Goal: Task Accomplishment & Management: Manage account settings

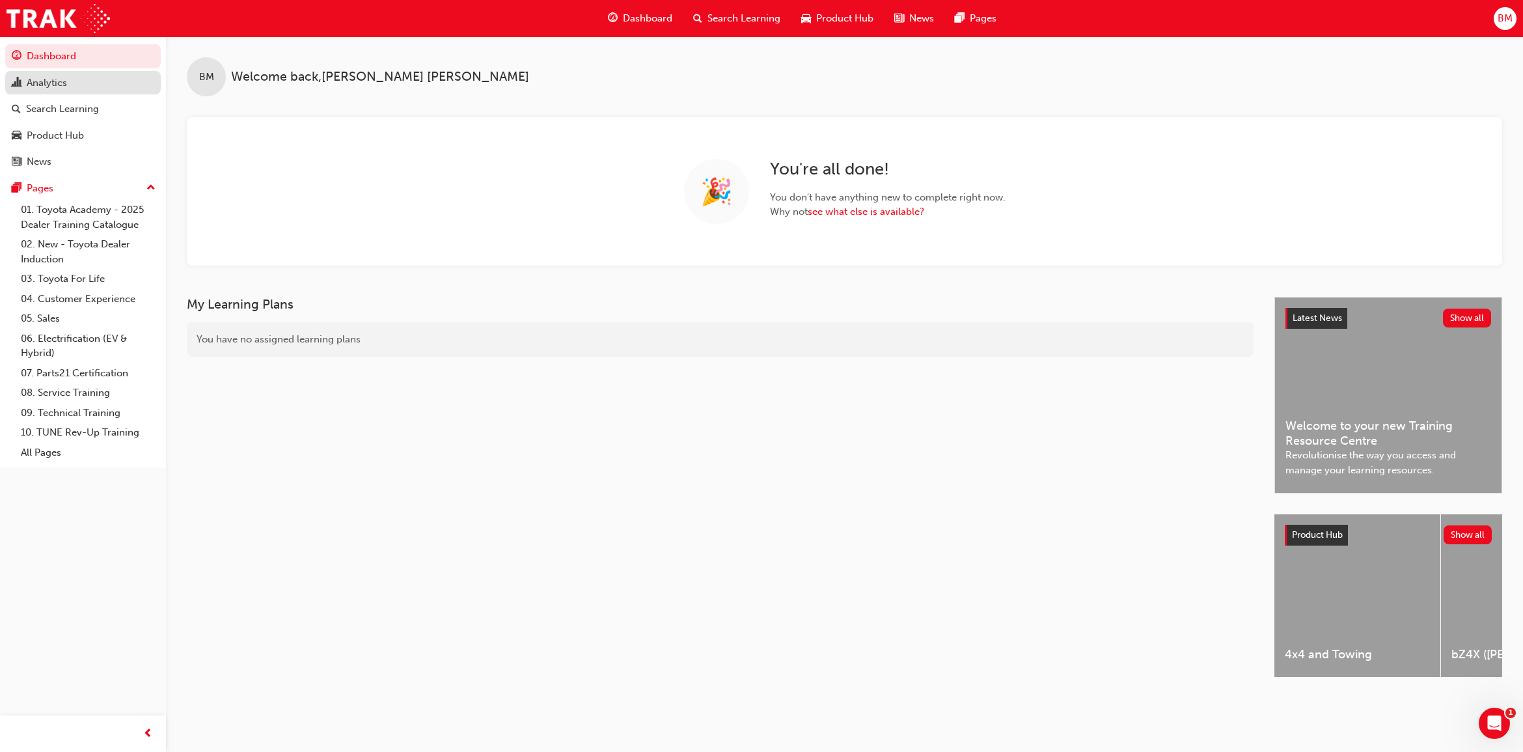
click at [48, 89] on div "Analytics" at bounding box center [47, 82] width 40 height 15
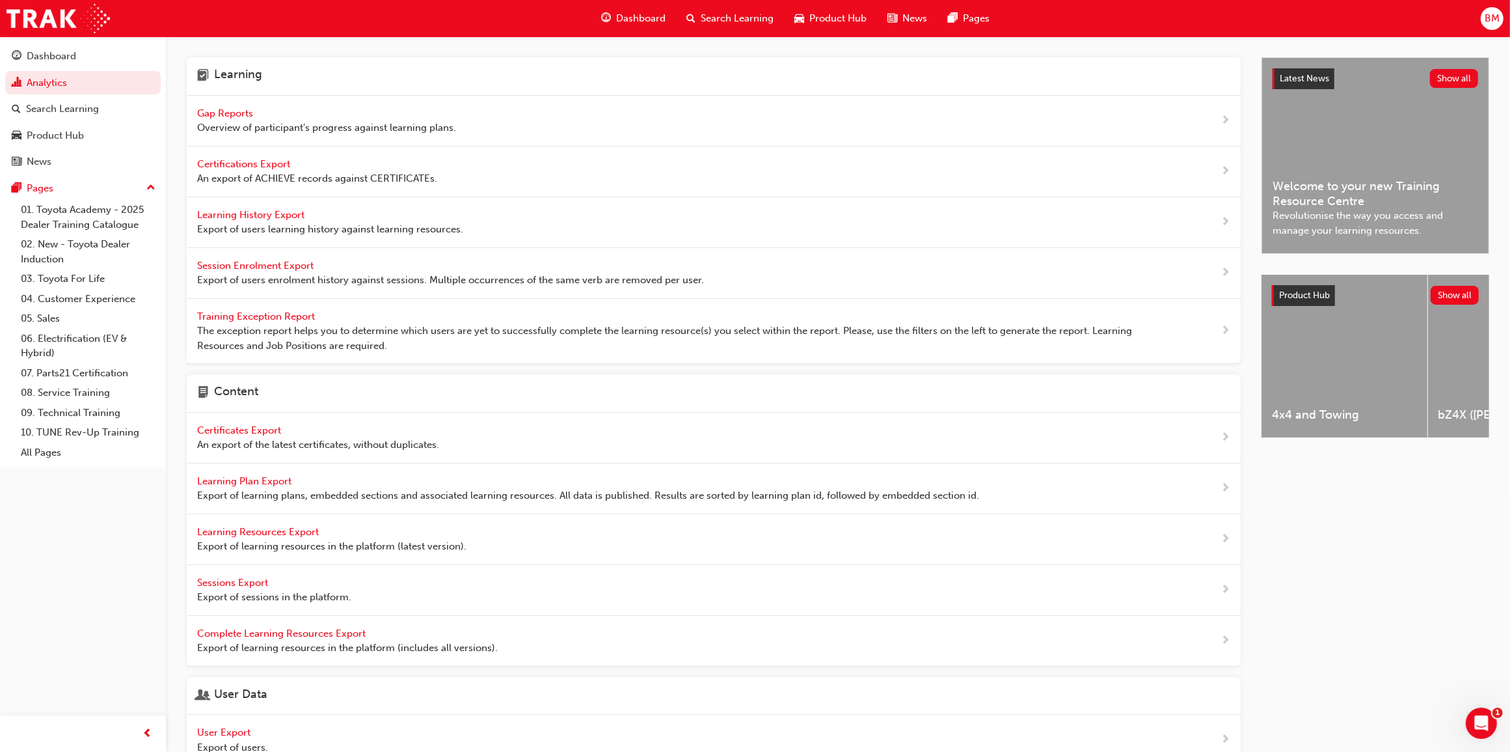
click at [210, 113] on span "Gap Reports" at bounding box center [226, 113] width 59 height 12
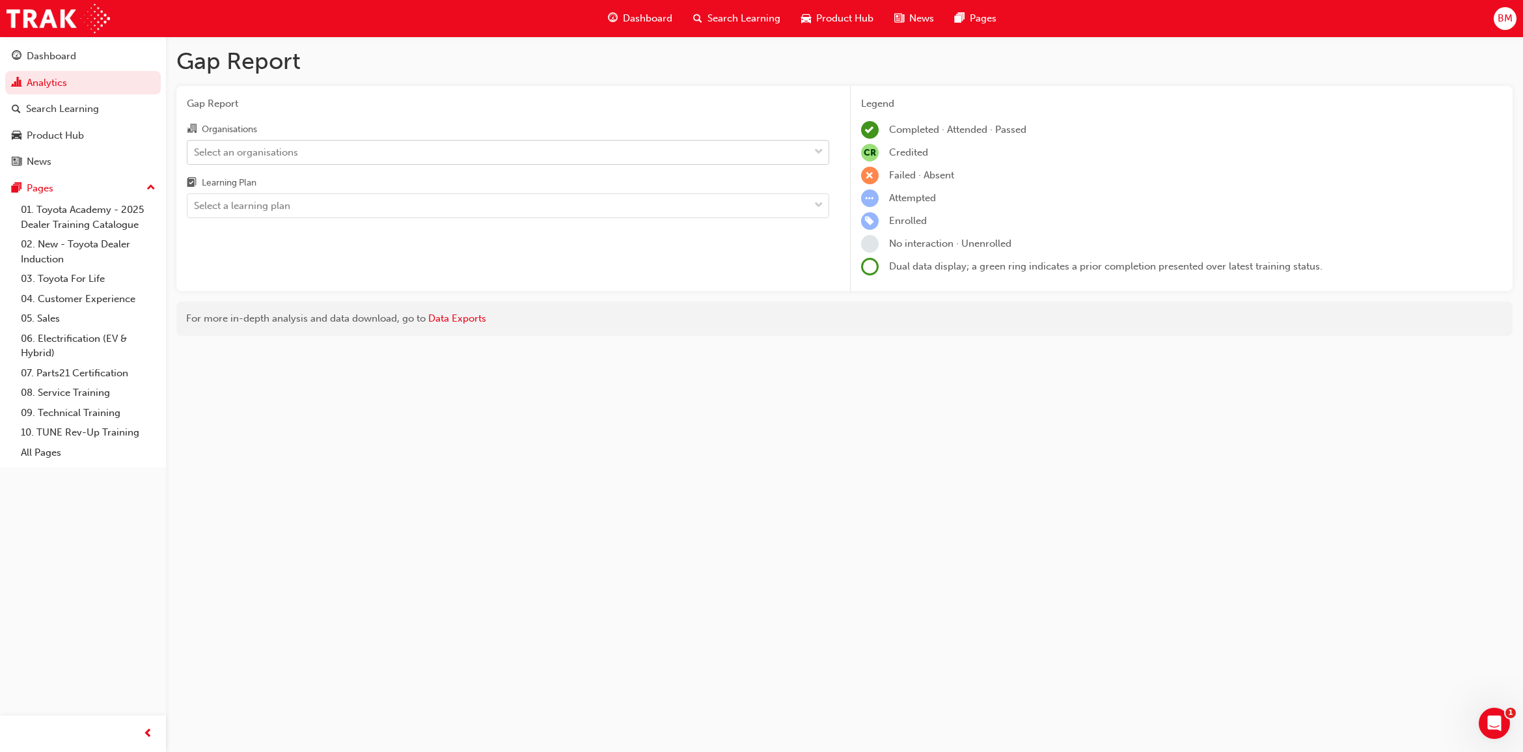
click at [260, 156] on div "Select an organisations" at bounding box center [246, 151] width 104 height 15
click at [195, 156] on input "Organisations Select an organisations" at bounding box center [194, 151] width 1 height 11
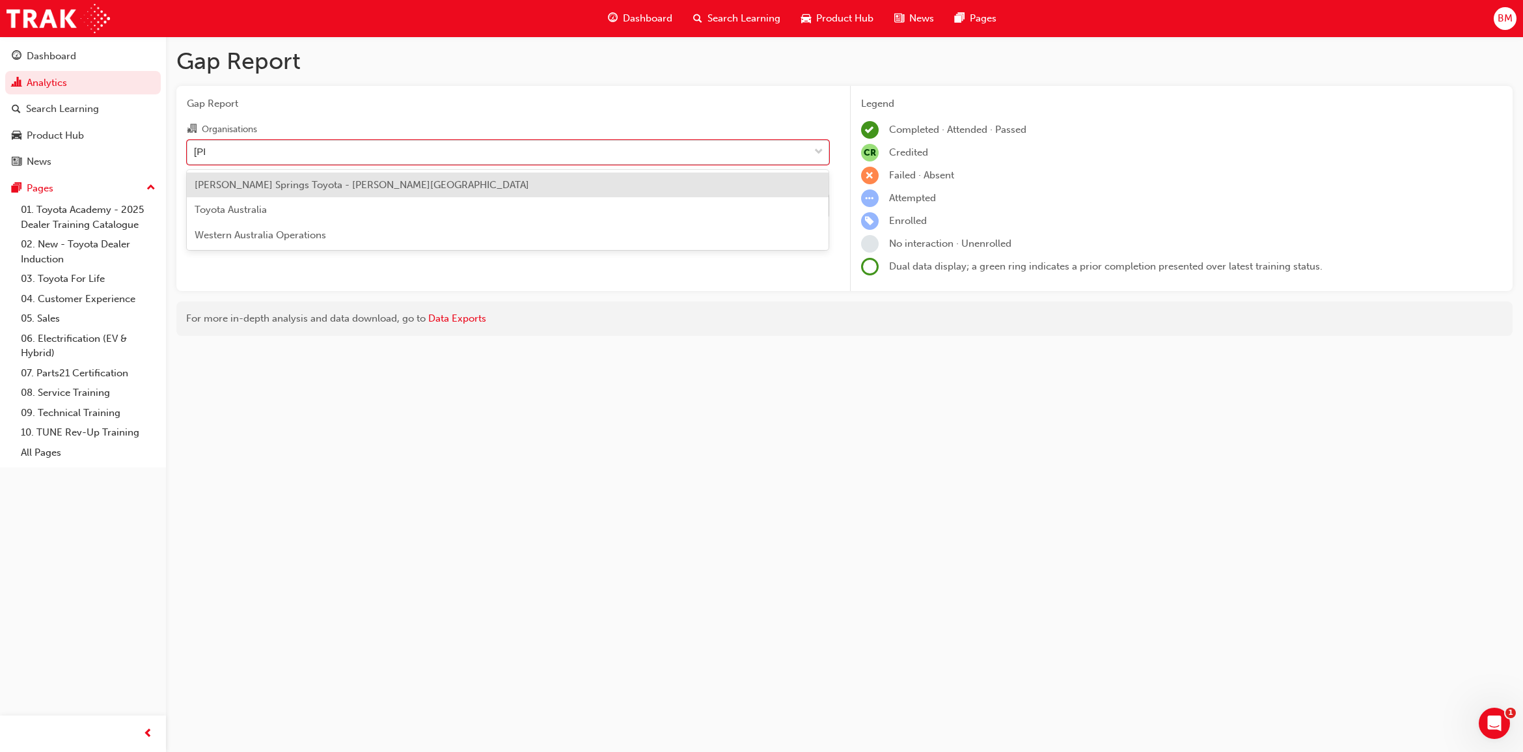
type input "[PERSON_NAME]"
click at [346, 180] on span "[PERSON_NAME] Springs Toyota - [PERSON_NAME][GEOGRAPHIC_DATA]" at bounding box center [362, 185] width 334 height 12
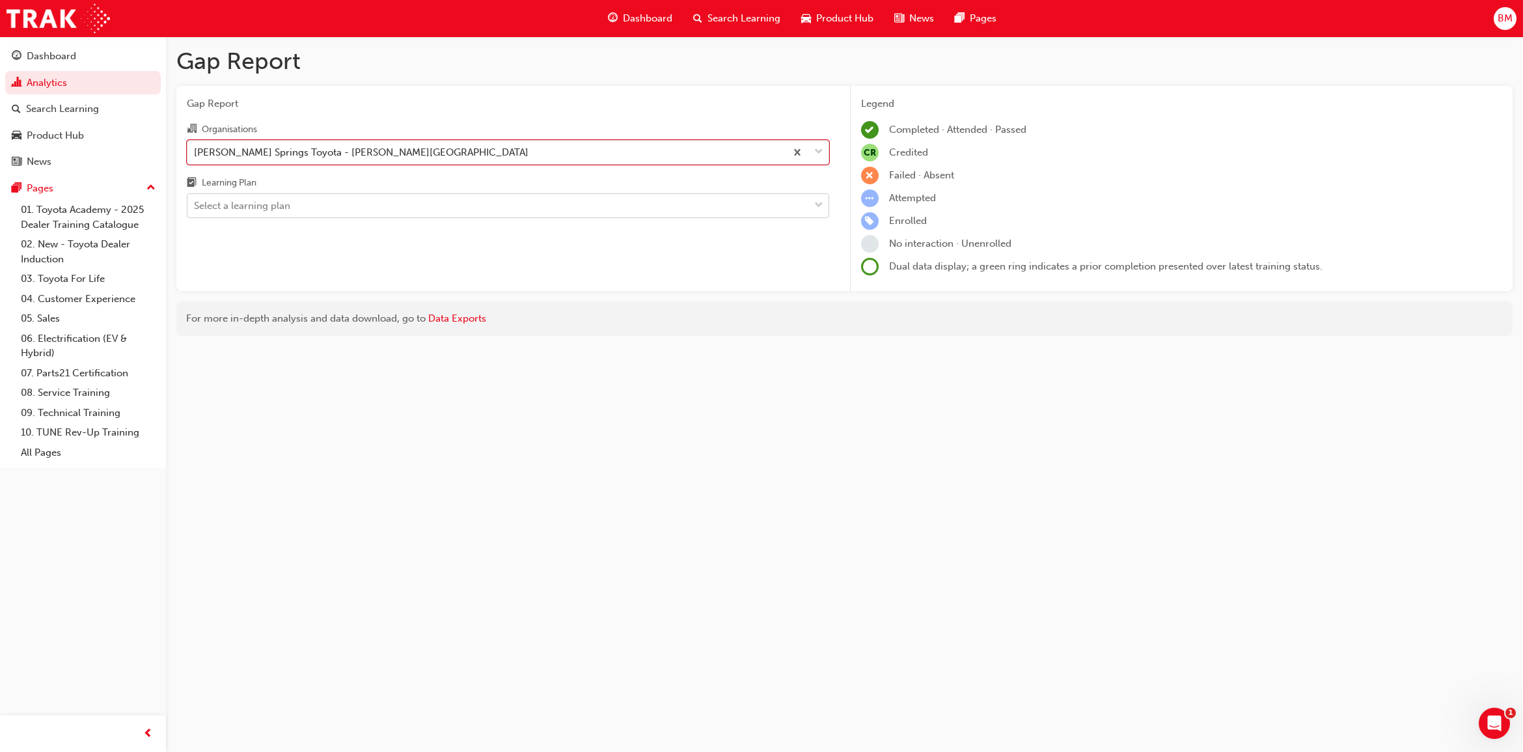
click at [290, 206] on div "Select a learning plan" at bounding box center [242, 205] width 96 height 15
click at [195, 206] on input "Learning Plan Select a learning plan" at bounding box center [194, 205] width 1 height 11
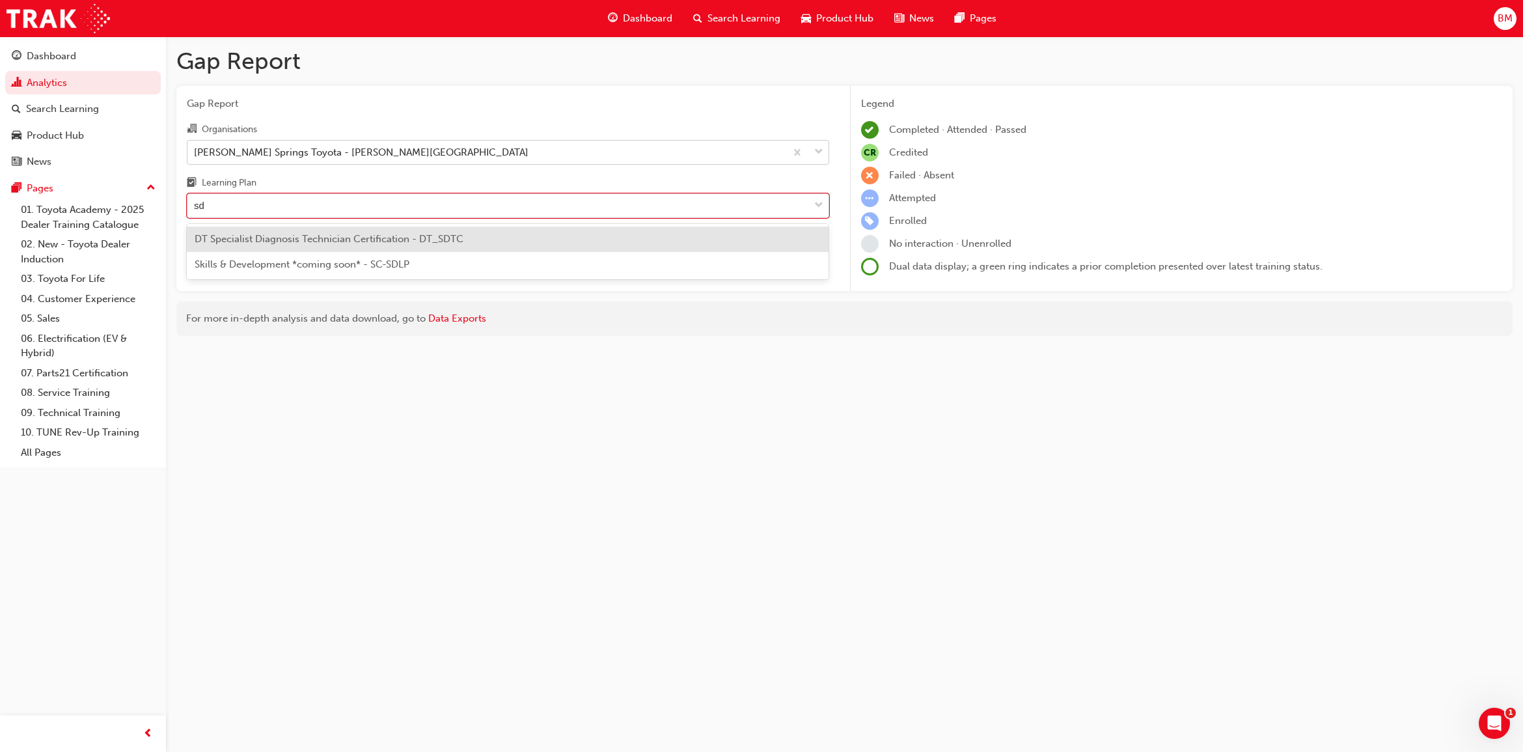
type input "sdt"
click at [284, 242] on span "DT Specialist Diagnosis Technician Certification - DT_SDTC" at bounding box center [329, 239] width 269 height 12
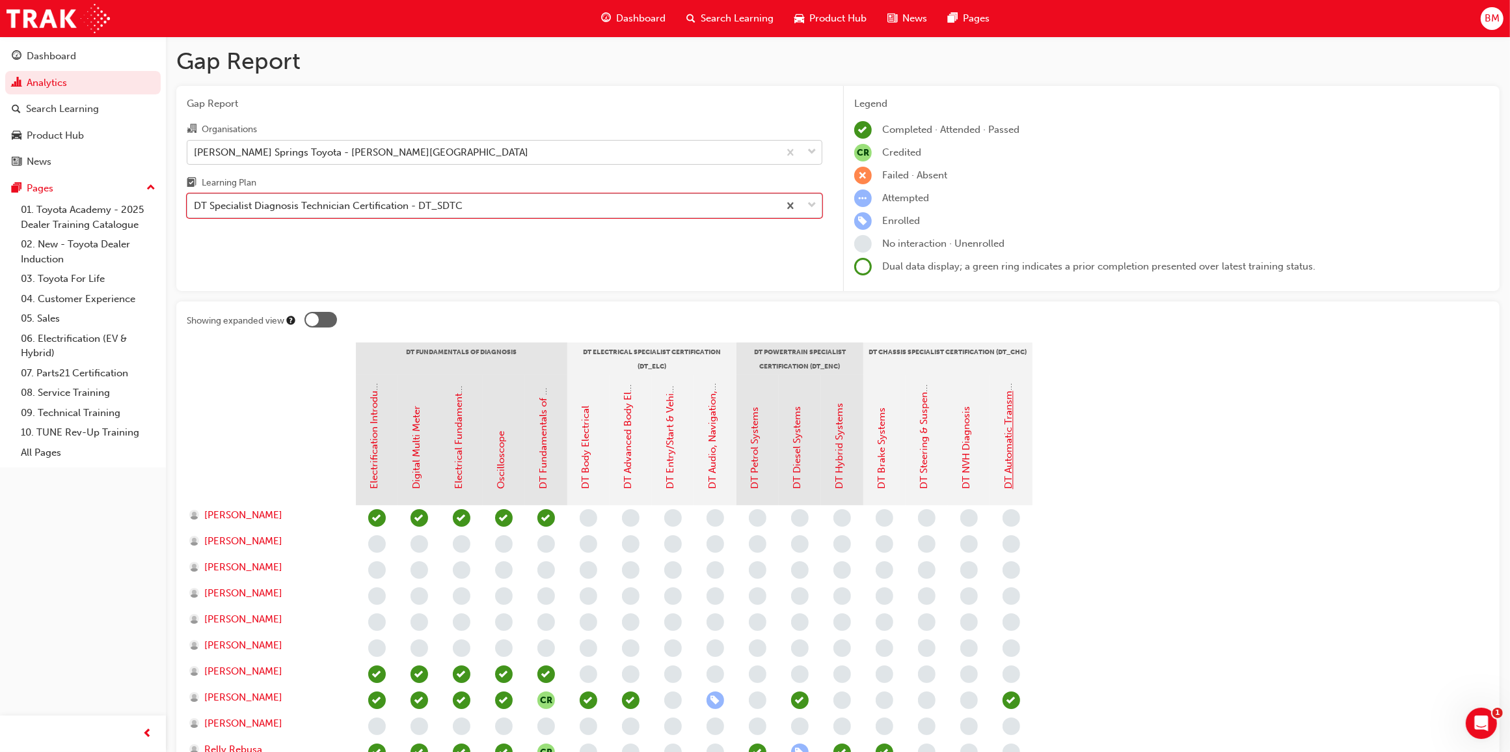
click at [1009, 464] on link "DT Automatic Transmission Systems" at bounding box center [1009, 407] width 12 height 164
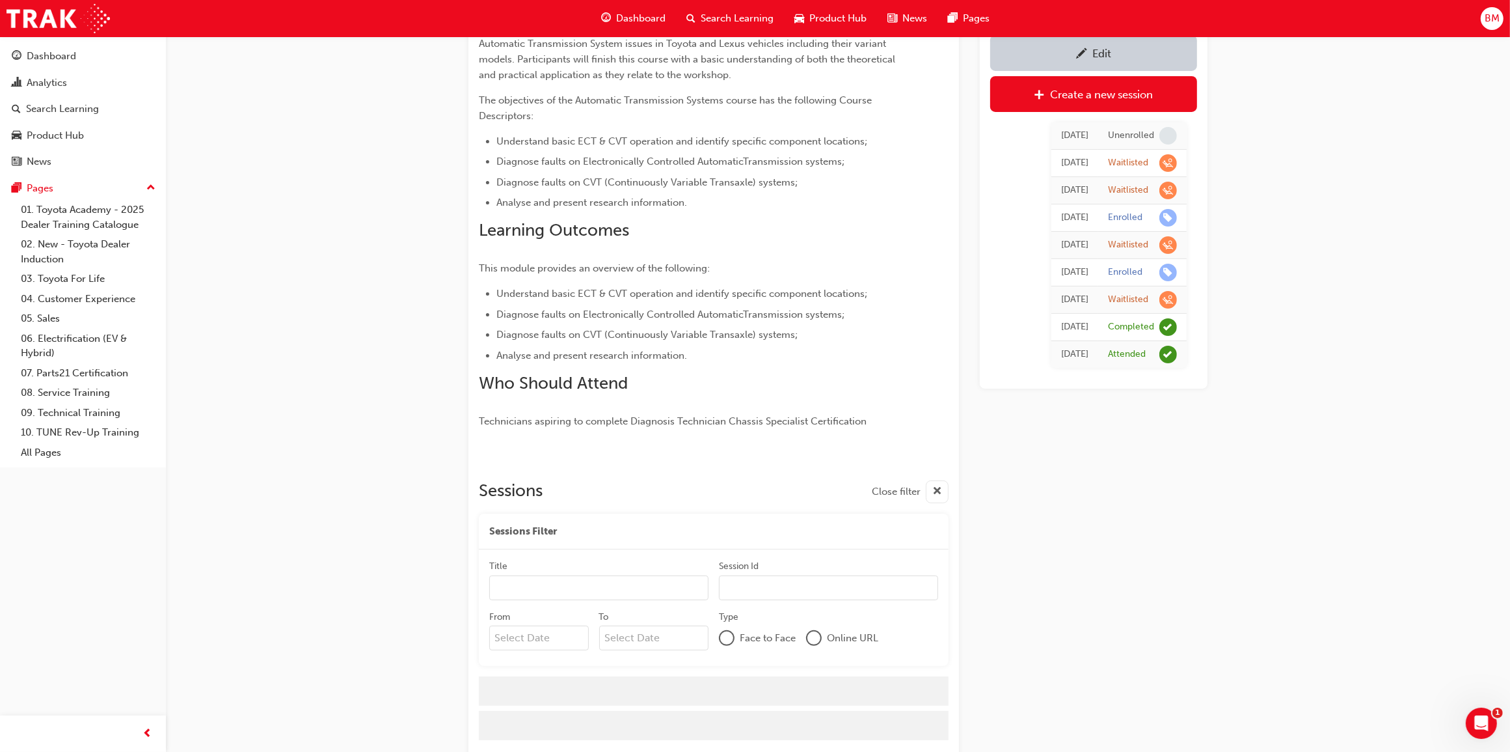
scroll to position [223, 0]
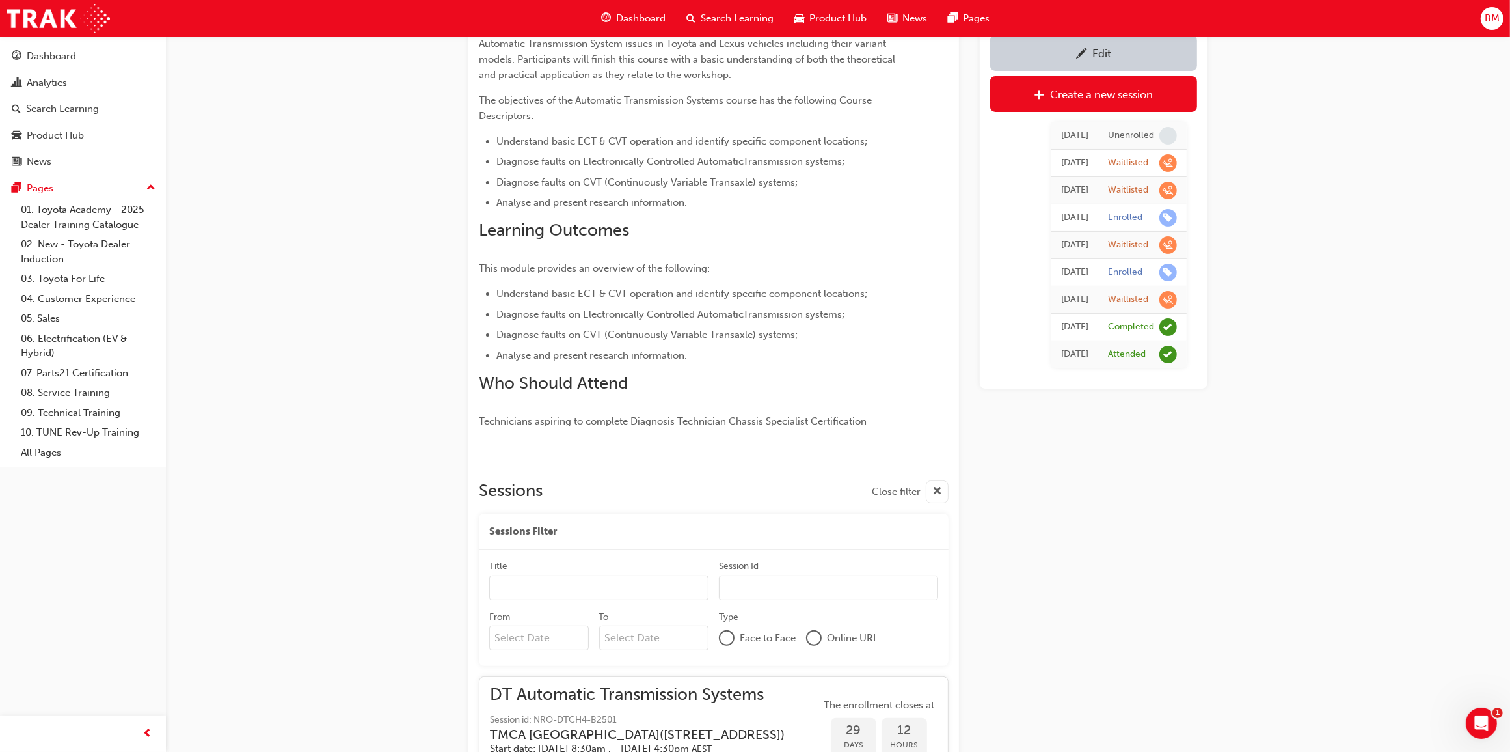
click at [521, 587] on input "Title" at bounding box center [598, 587] width 219 height 25
type input "nt"
click at [310, 539] on div "DT Automatic Transmission Systems Instructor led Stream: Technical 2 days 0 T21…" at bounding box center [755, 378] width 1510 height 1202
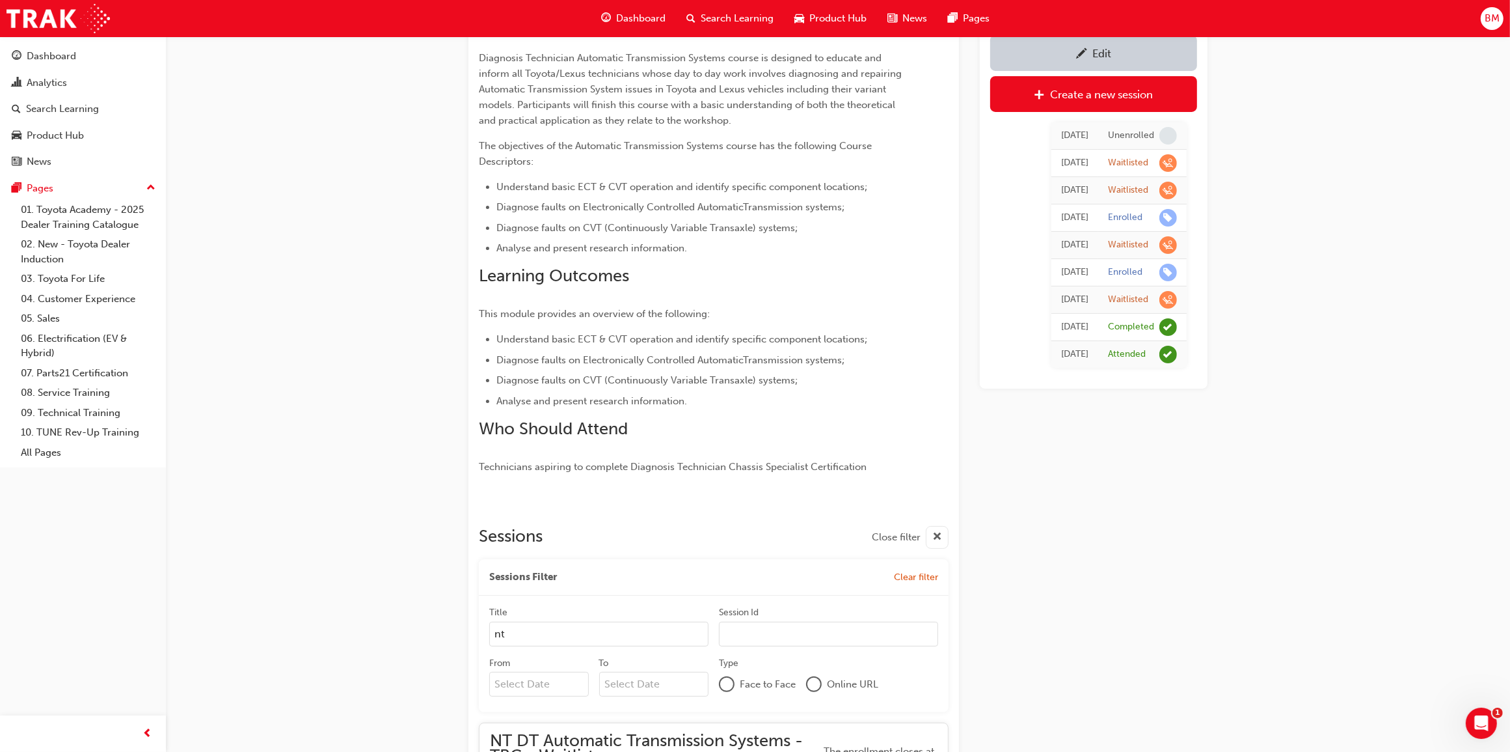
scroll to position [0, 0]
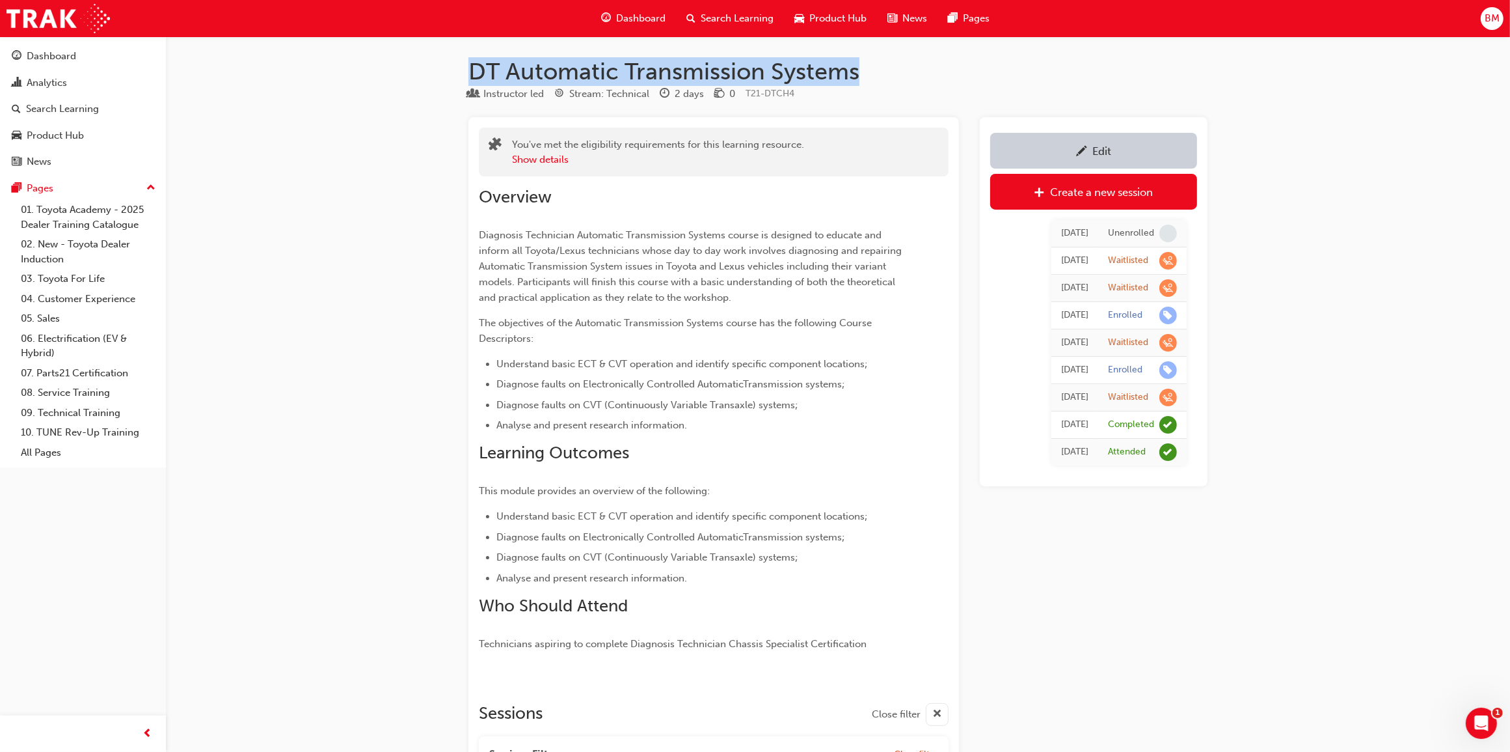
drag, startPoint x: 473, startPoint y: 68, endPoint x: 861, endPoint y: 75, distance: 387.9
click at [861, 75] on h1 "DT Automatic Transmission Systems" at bounding box center [838, 71] width 739 height 29
copy h1 "DT Automatic Transmission Systems"
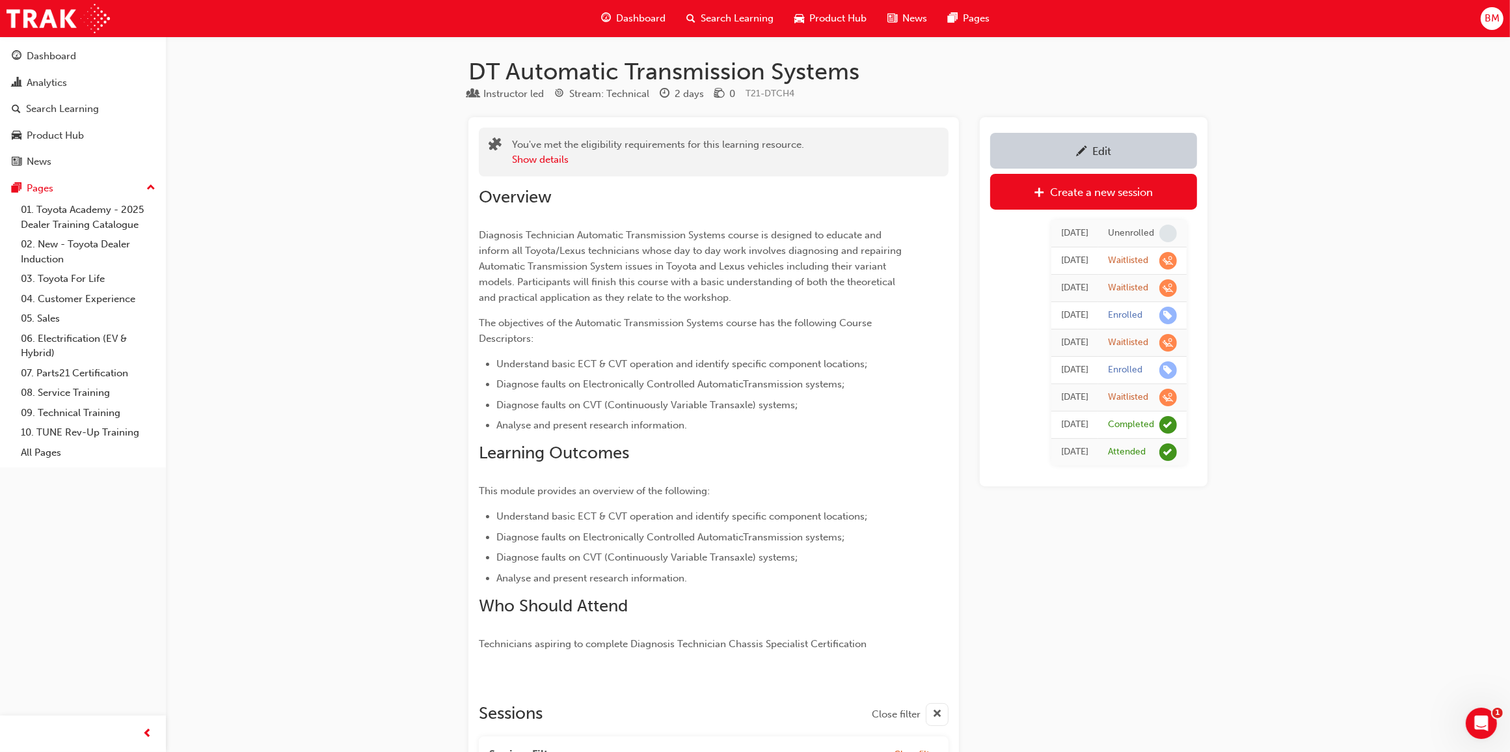
click at [732, 170] on div "You've met the eligibility requirements for this learning resource. Show details" at bounding box center [714, 152] width 470 height 49
click at [59, 90] on div "Analytics" at bounding box center [83, 83] width 143 height 16
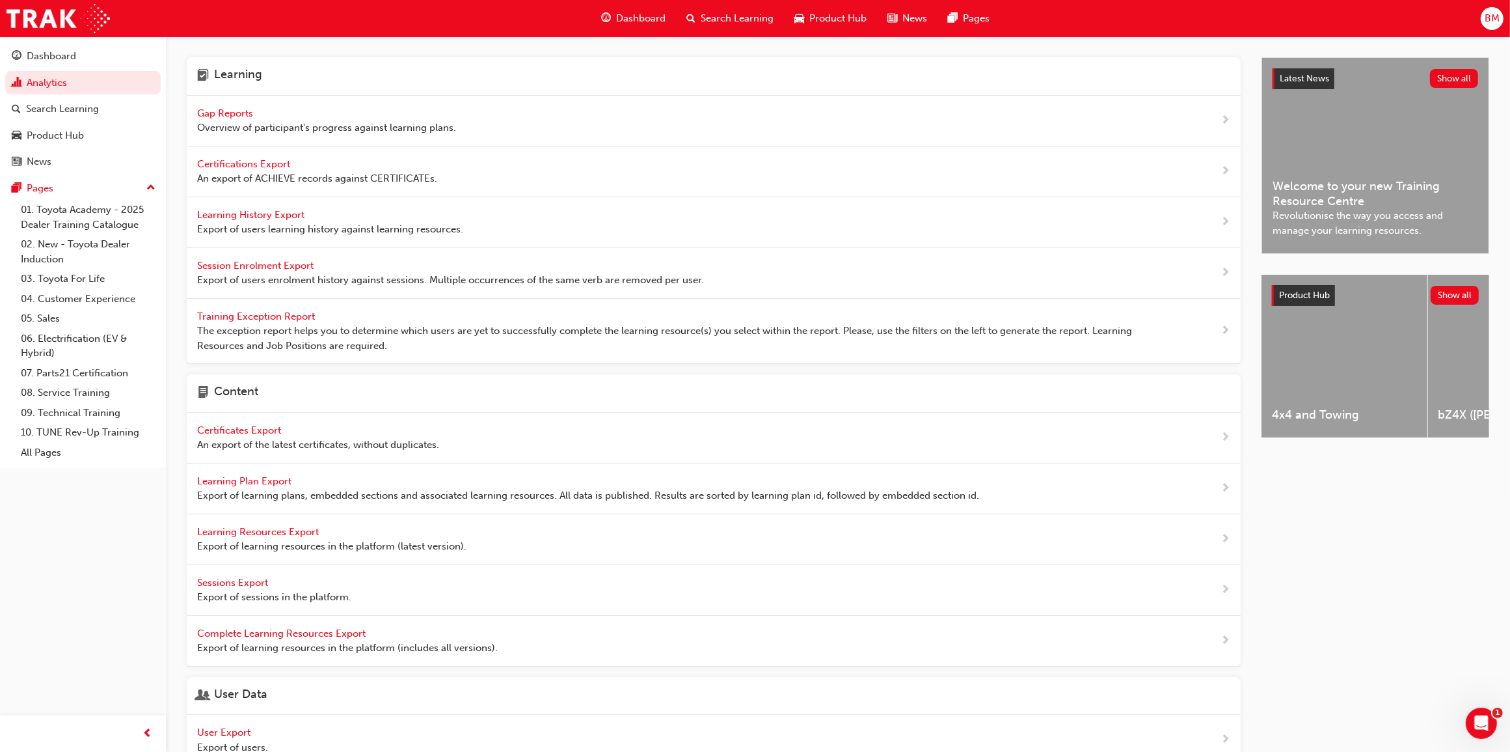
click at [226, 111] on span "Gap Reports" at bounding box center [226, 113] width 59 height 12
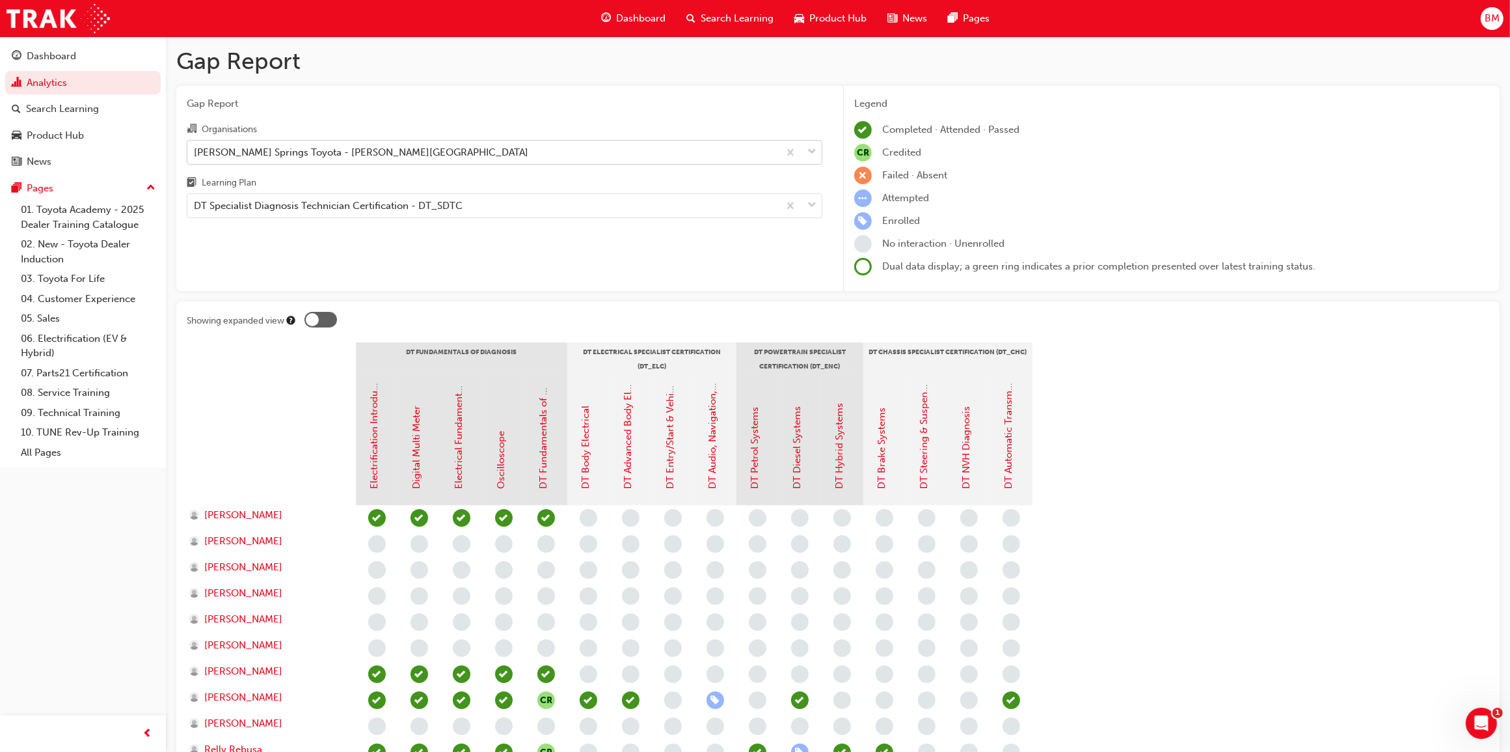
click at [379, 148] on div "[PERSON_NAME] Springs Toyota - [PERSON_NAME][GEOGRAPHIC_DATA]" at bounding box center [483, 152] width 592 height 23
click at [195, 148] on input "Organisations [PERSON_NAME] Springs Toyota - [PERSON_NAME][GEOGRAPHIC_DATA]" at bounding box center [194, 151] width 1 height 11
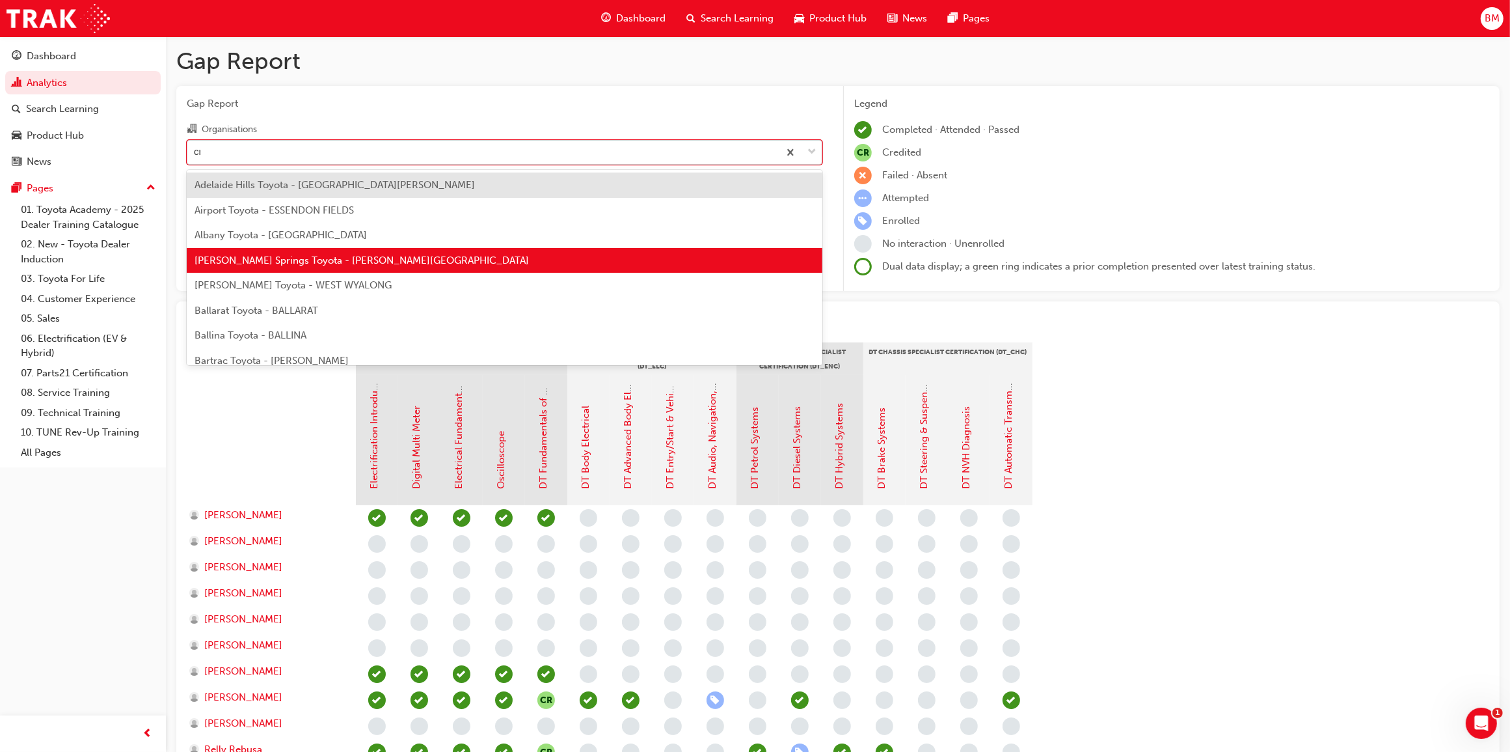
type input "cmi"
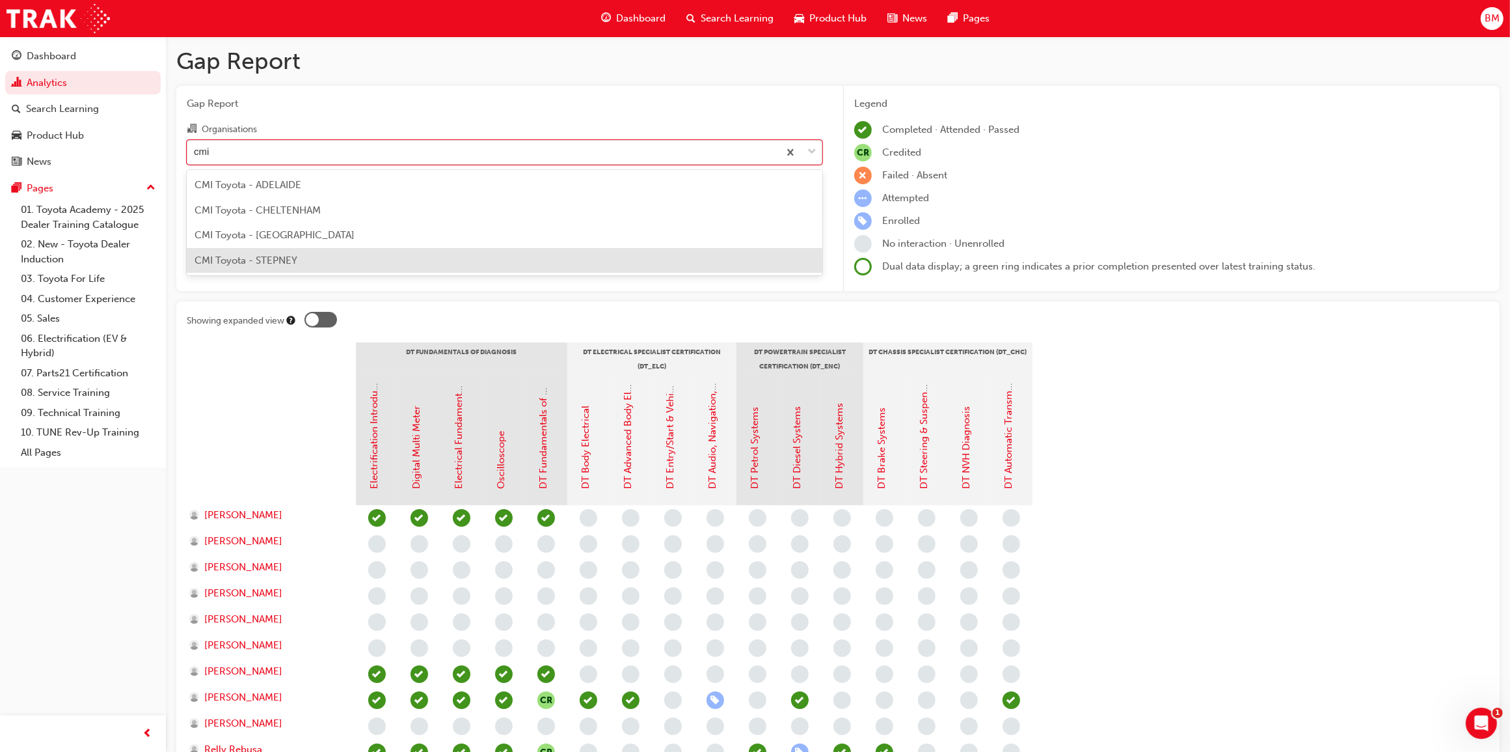
click at [306, 262] on div "CMI Toyota - STEPNEY" at bounding box center [505, 260] width 636 height 25
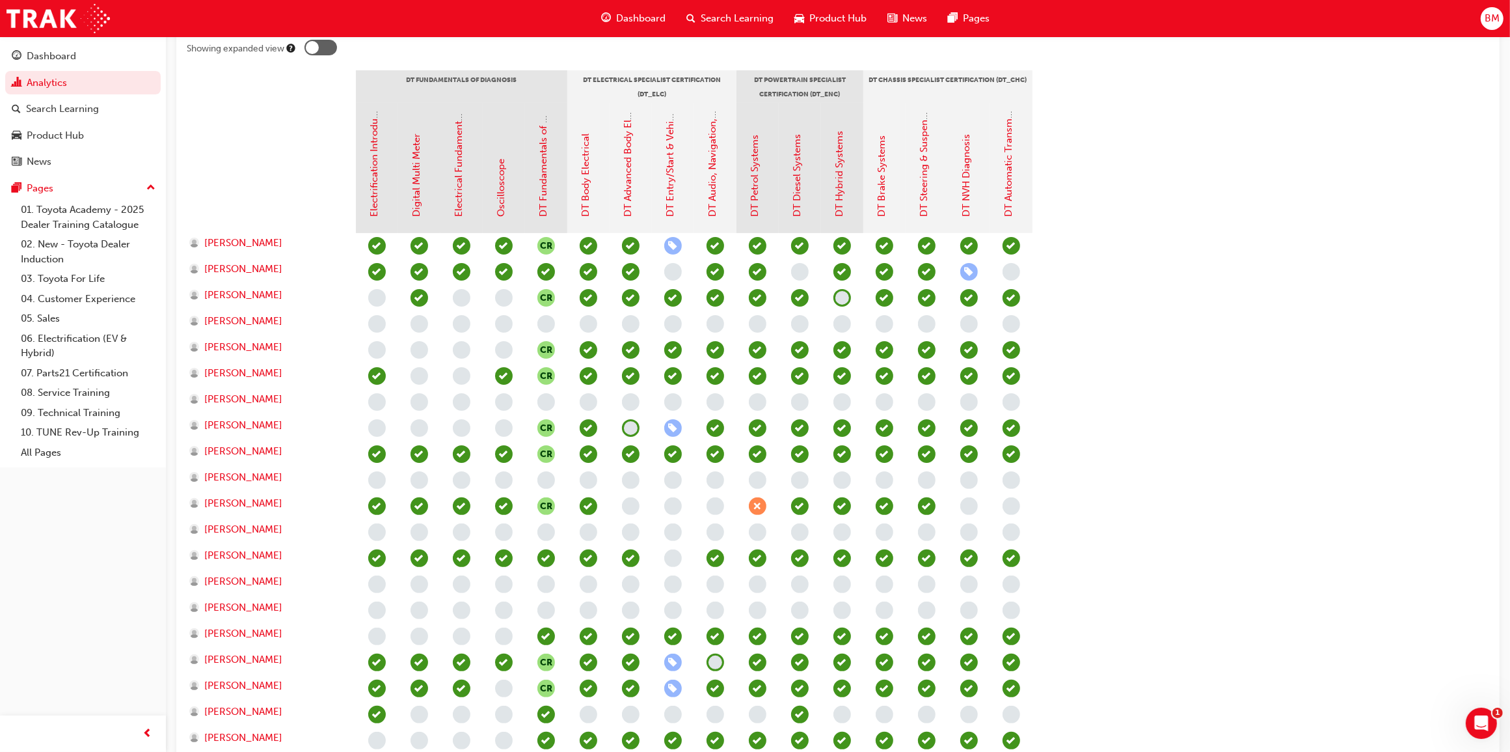
scroll to position [244, 0]
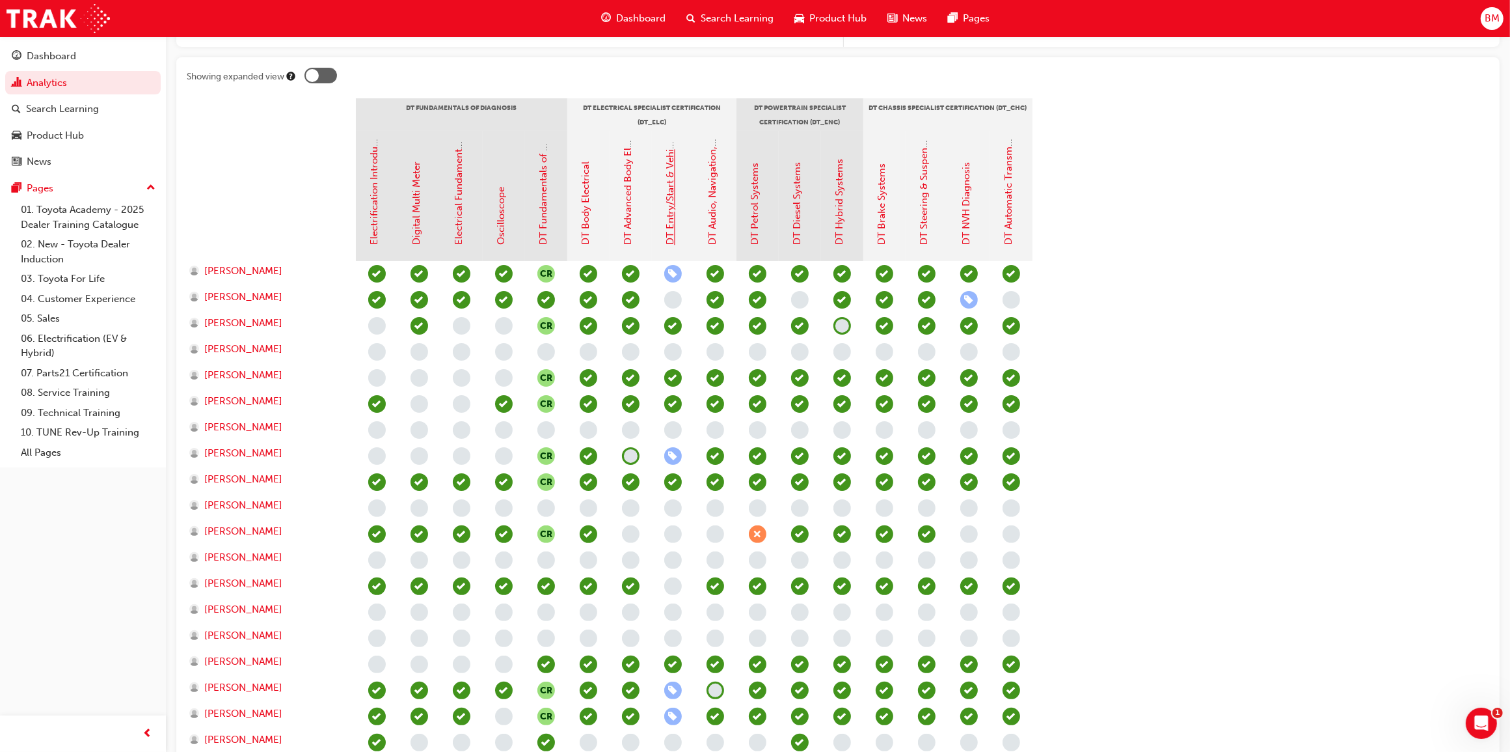
click at [668, 212] on link "DT Entry/Start & Vehicle Security Systems" at bounding box center [671, 151] width 12 height 187
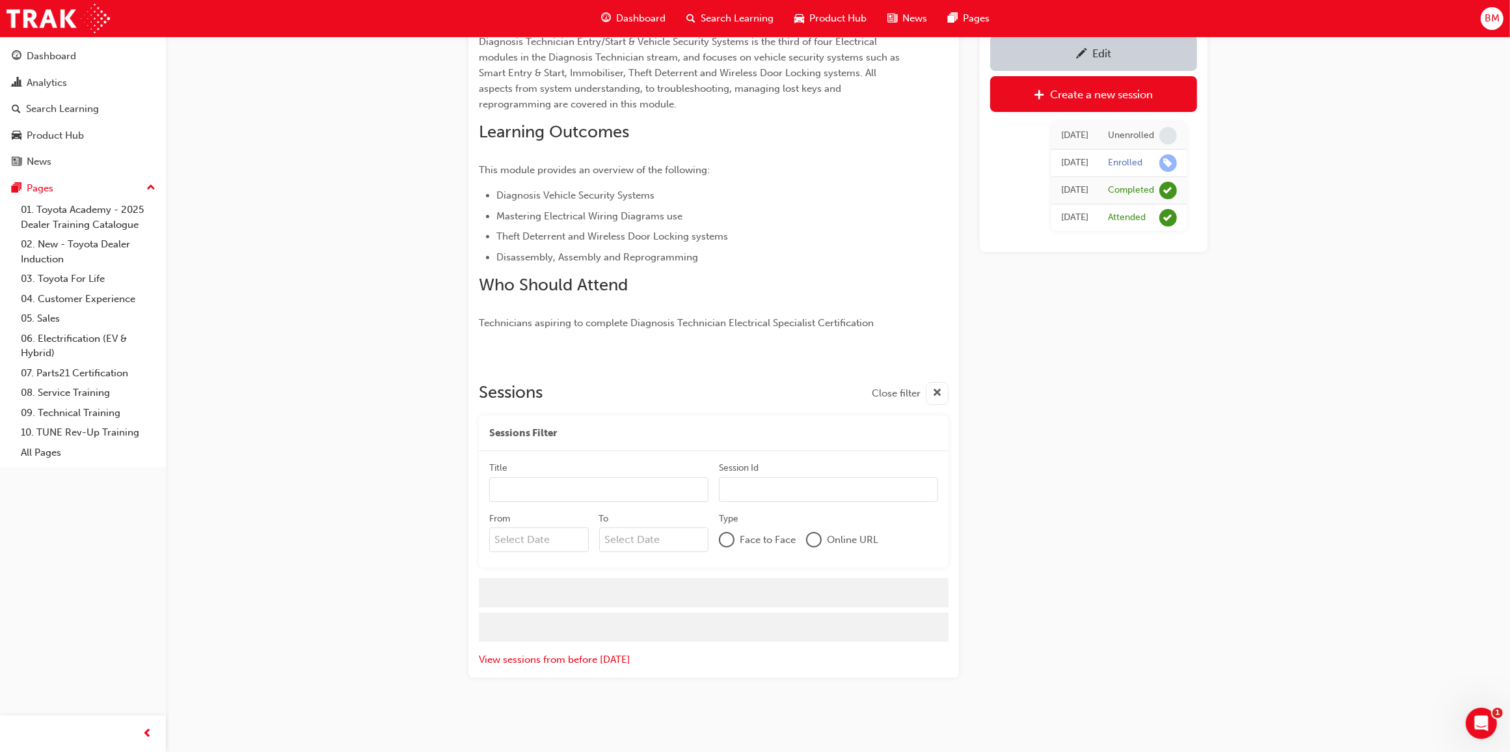
scroll to position [244, 0]
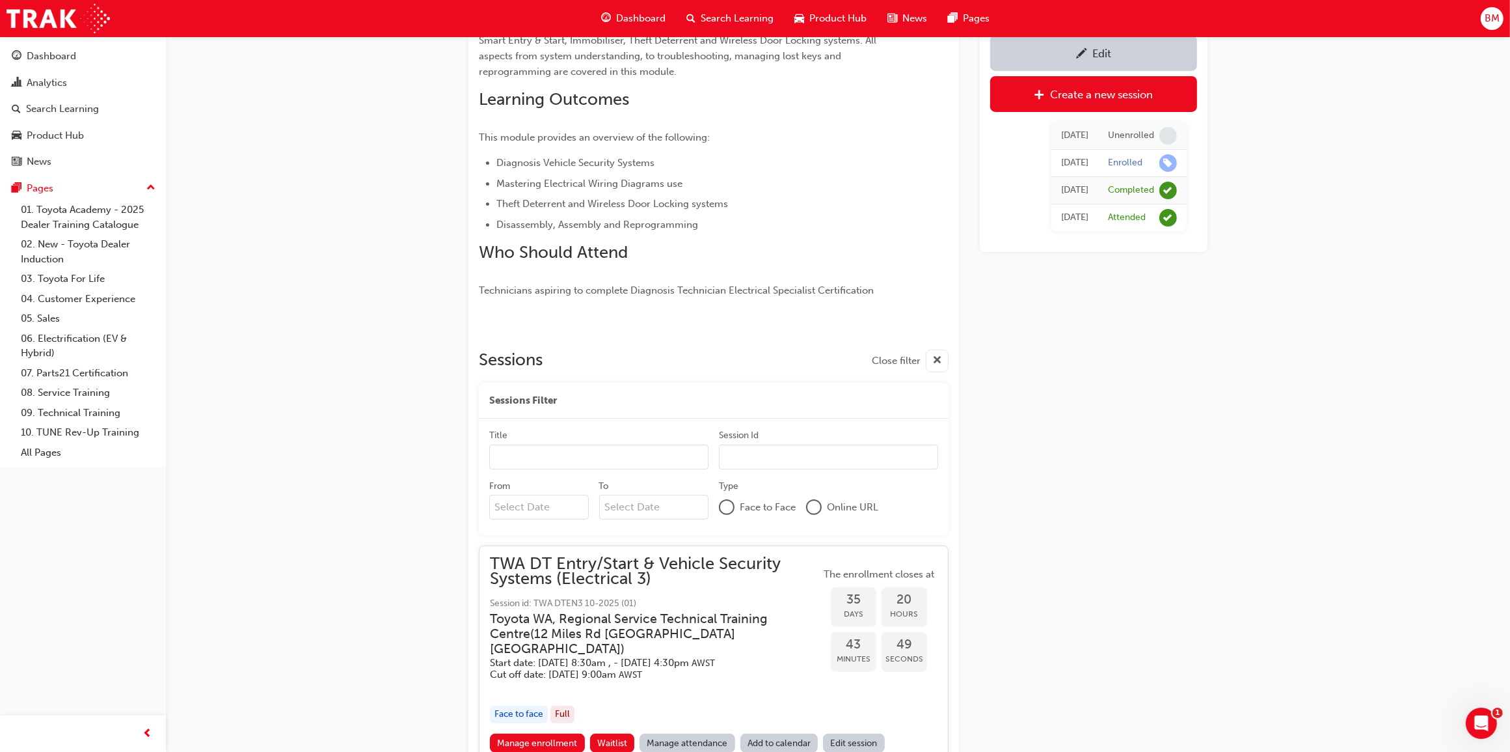
click at [588, 457] on input "Title" at bounding box center [598, 456] width 219 height 25
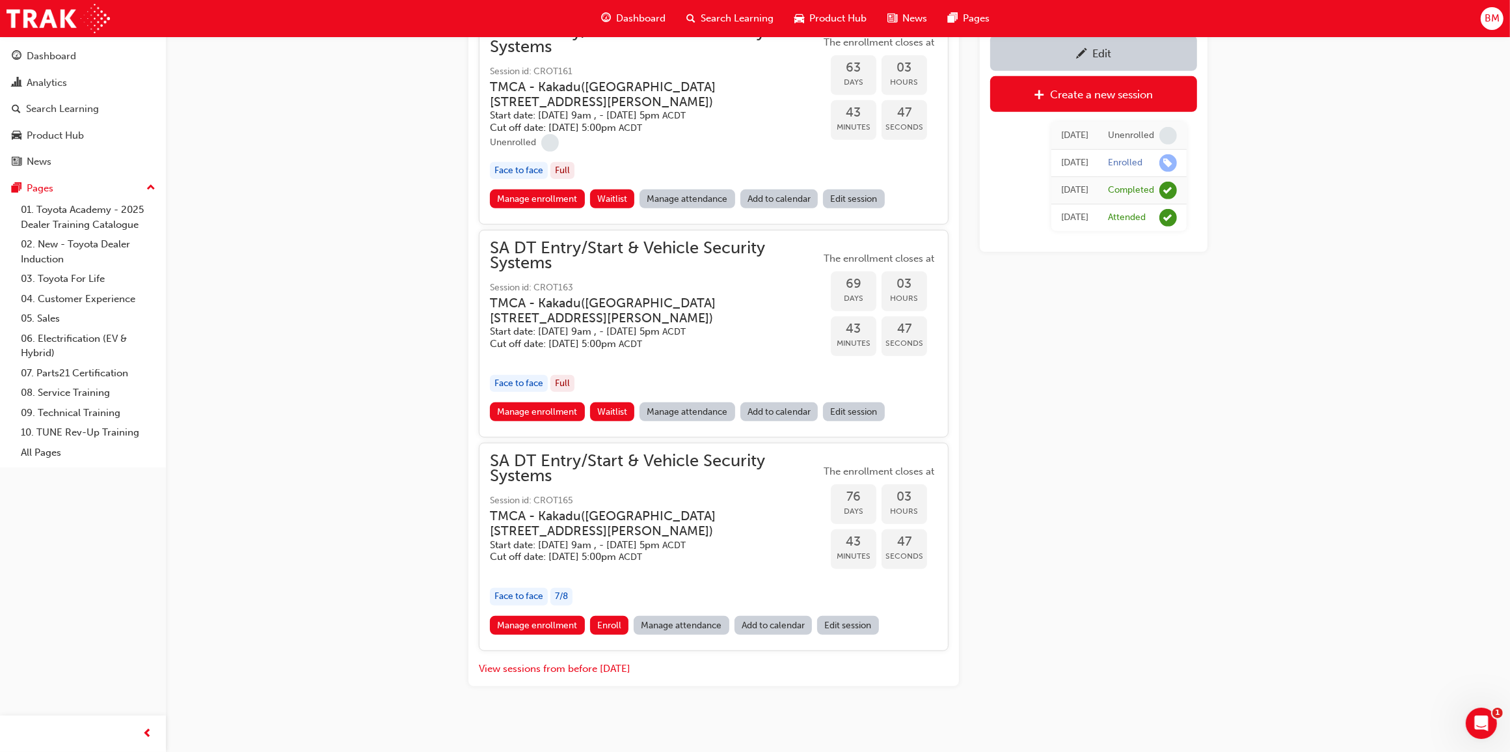
scroll to position [785, 0]
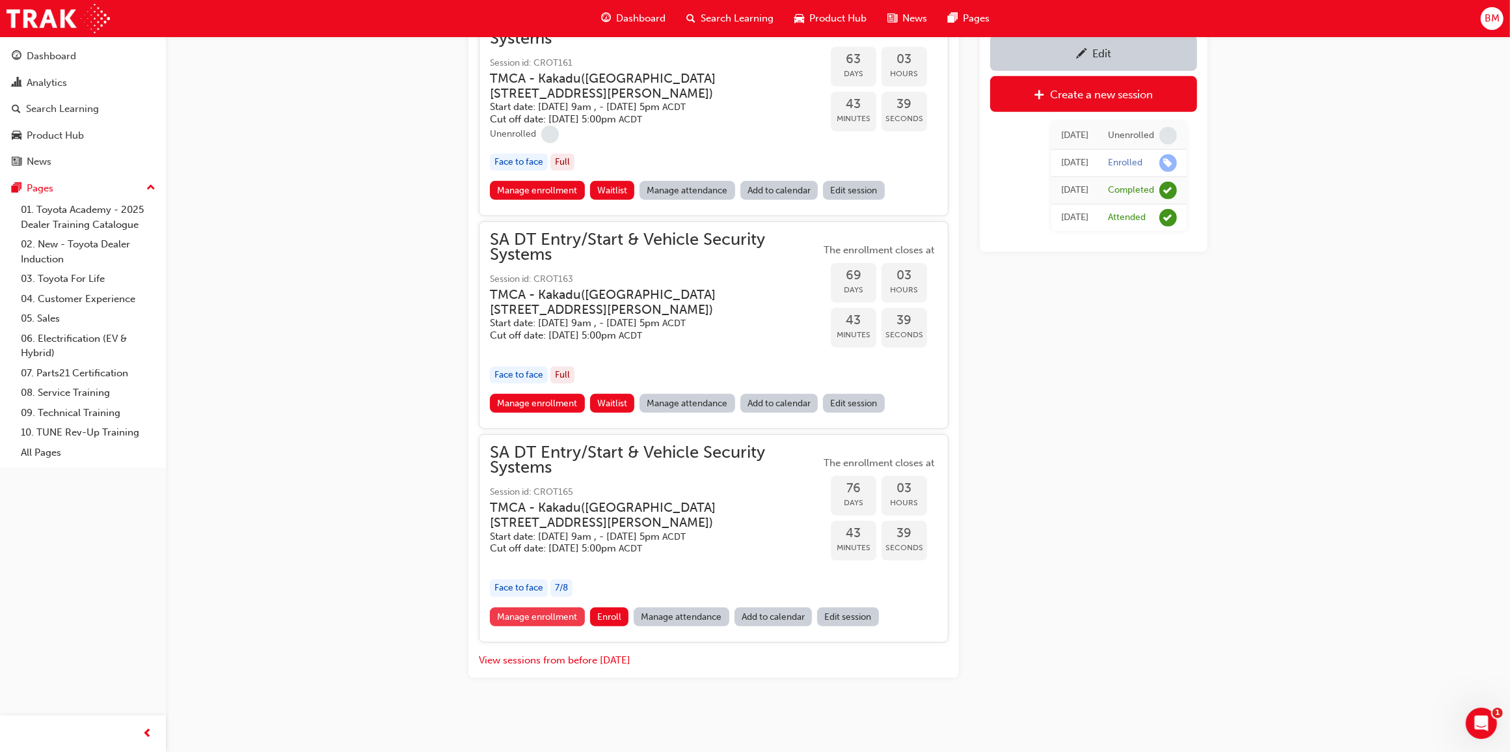
type input "sa"
click at [544, 616] on link "Manage enrollment" at bounding box center [537, 616] width 95 height 19
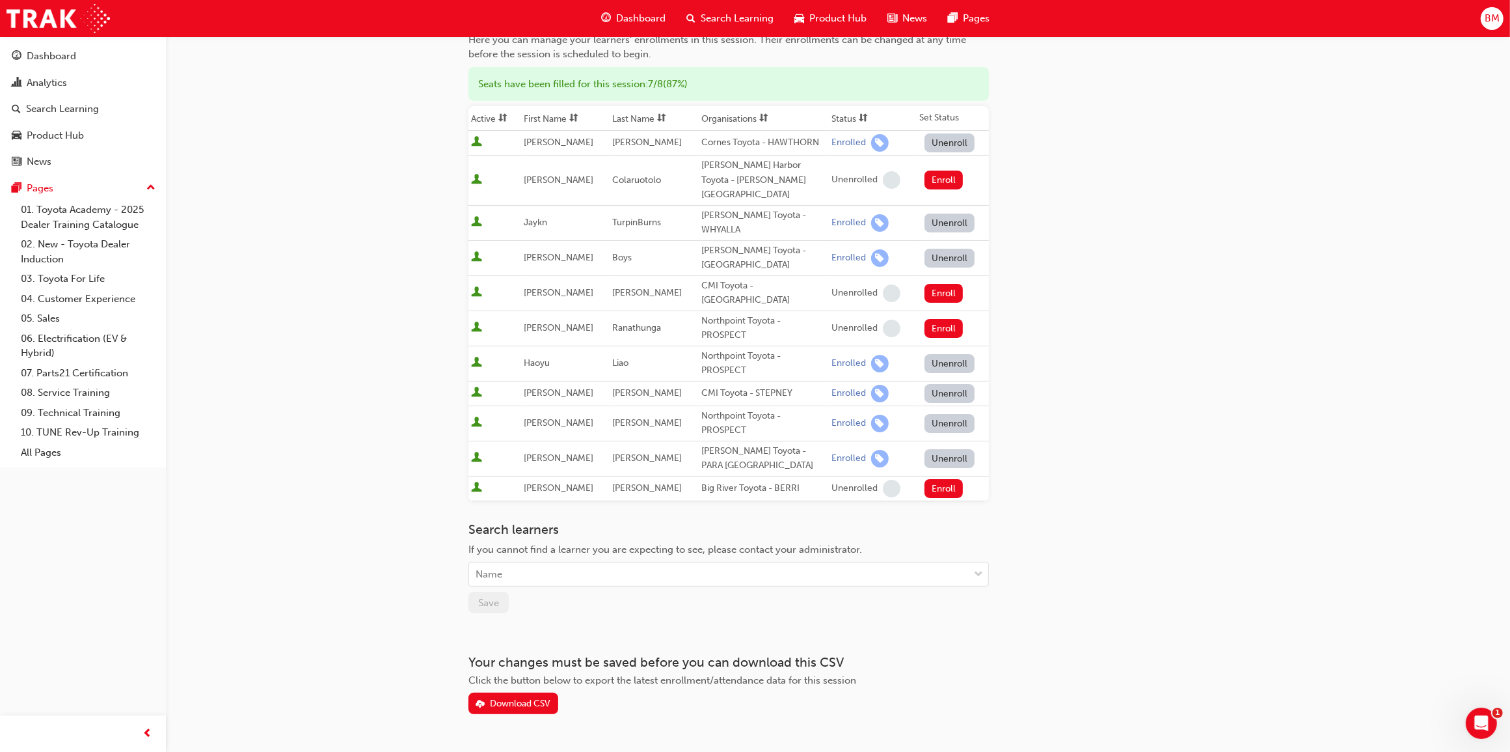
scroll to position [151, 0]
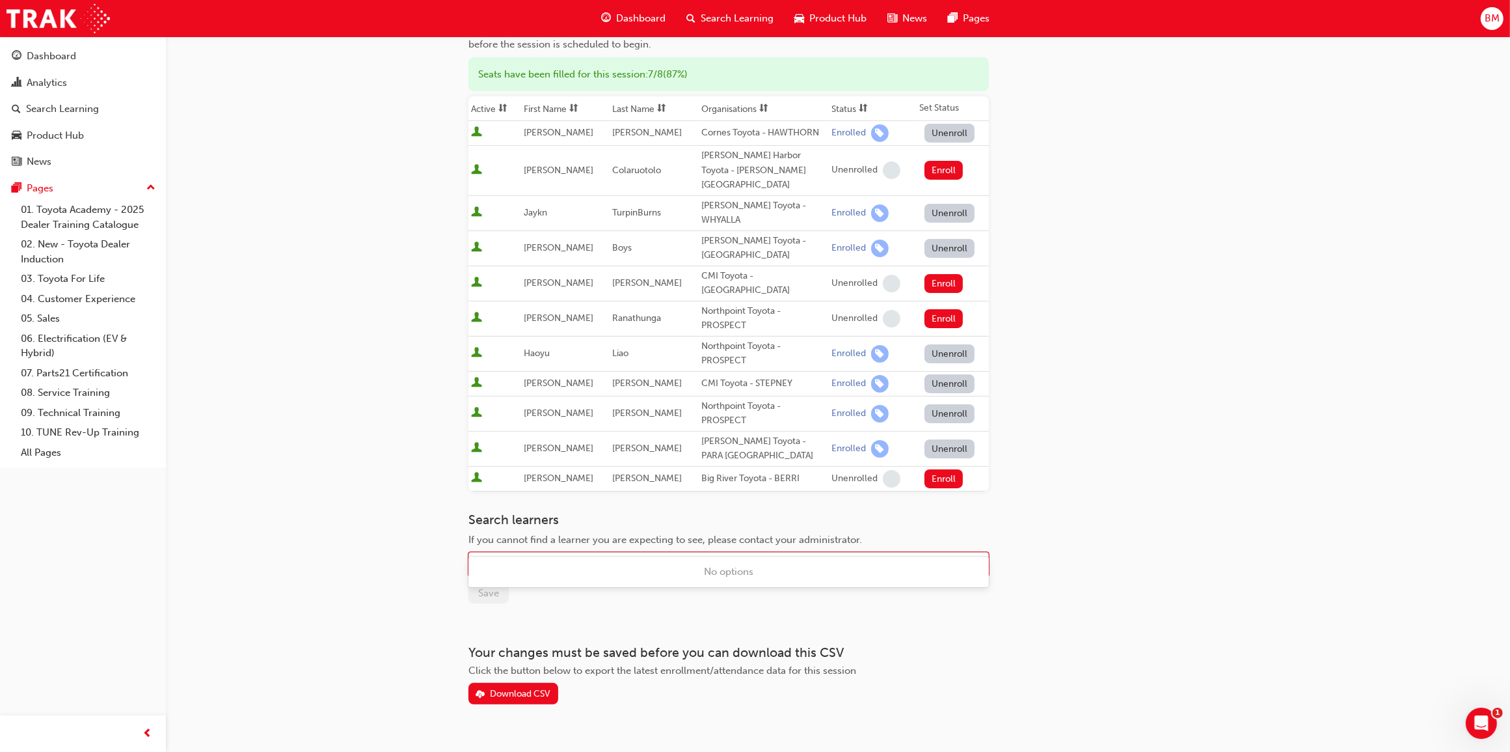
click at [534, 553] on div "Name" at bounding box center [719, 564] width 500 height 23
type input "fid"
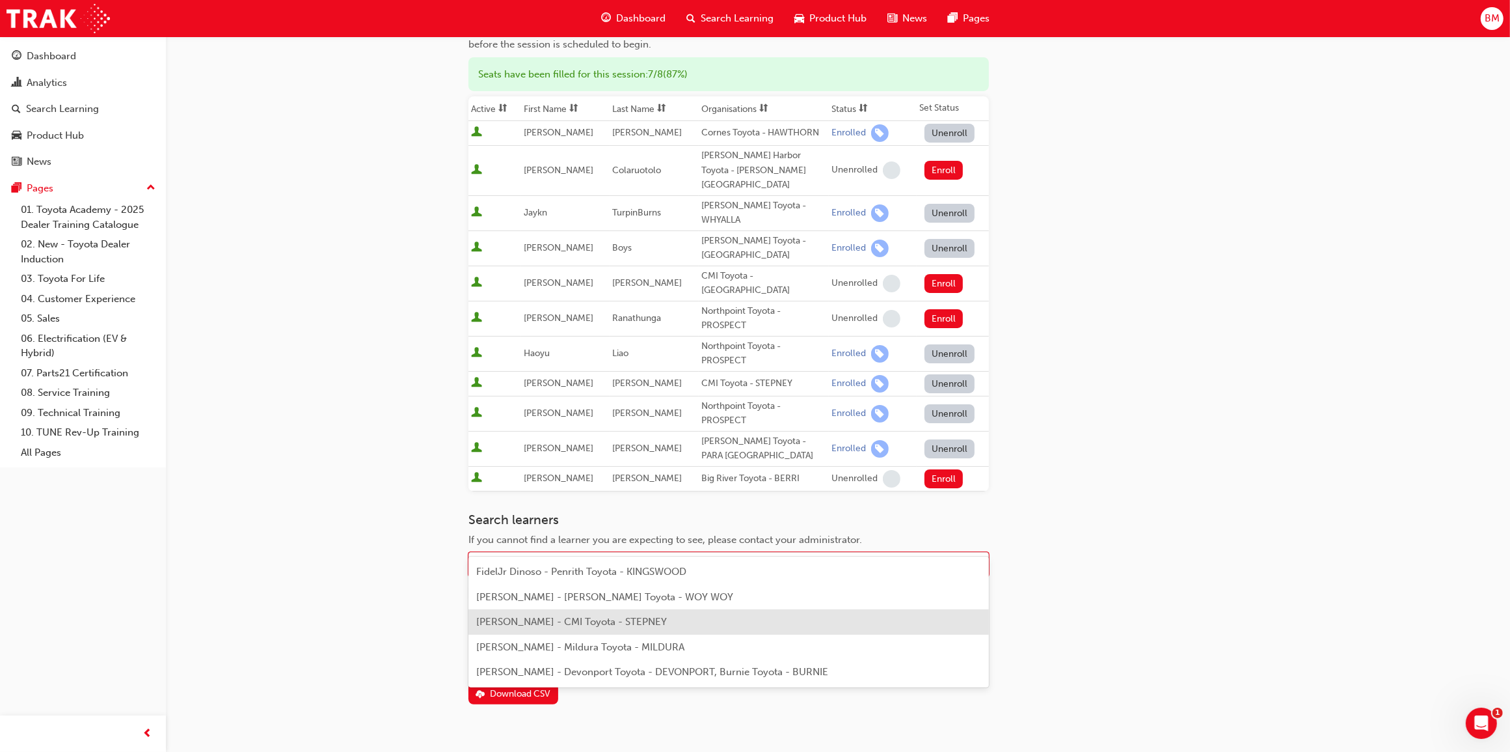
click at [564, 619] on span "[PERSON_NAME] - CMI Toyota - STEPNEY" at bounding box center [571, 622] width 191 height 12
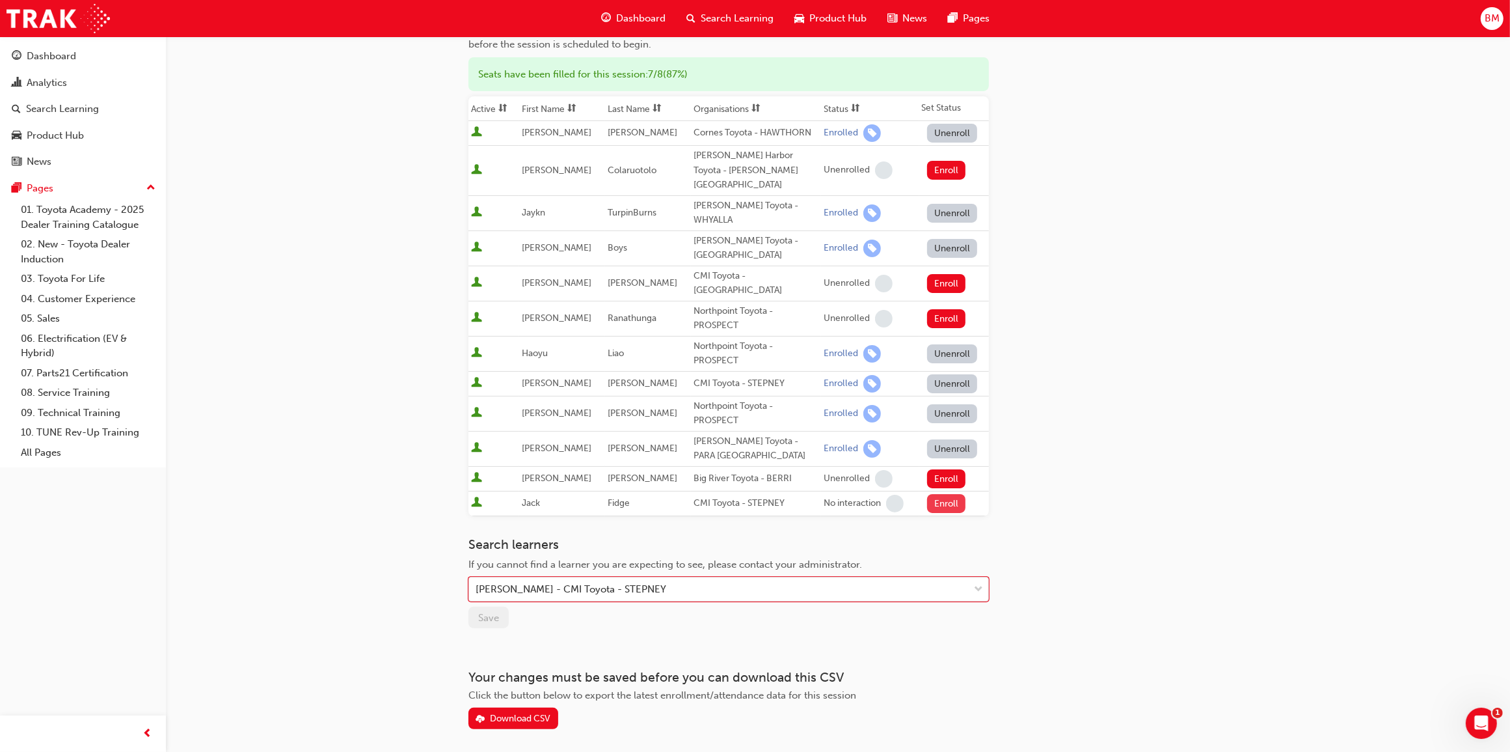
click at [941, 494] on button "Enroll" at bounding box center [946, 503] width 39 height 19
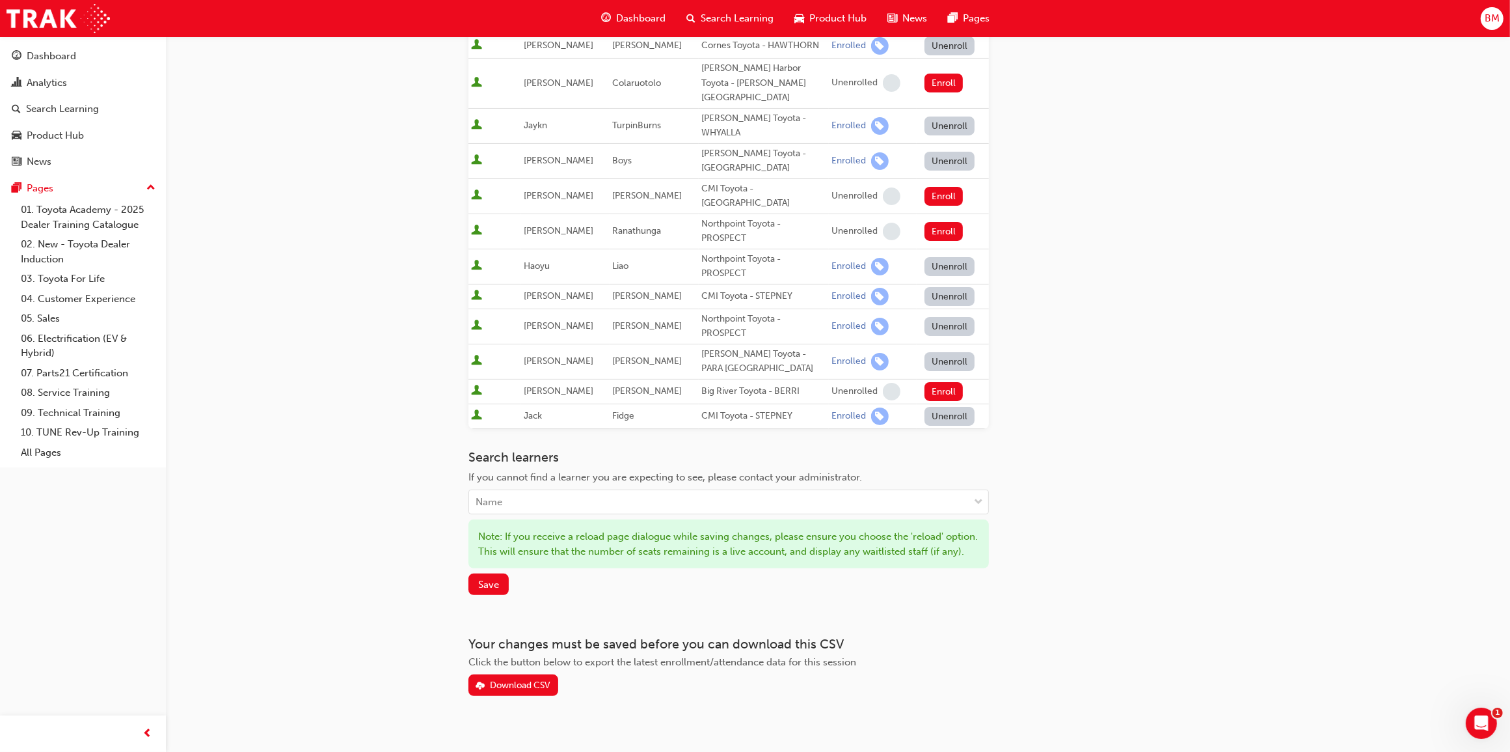
scroll to position [245, 0]
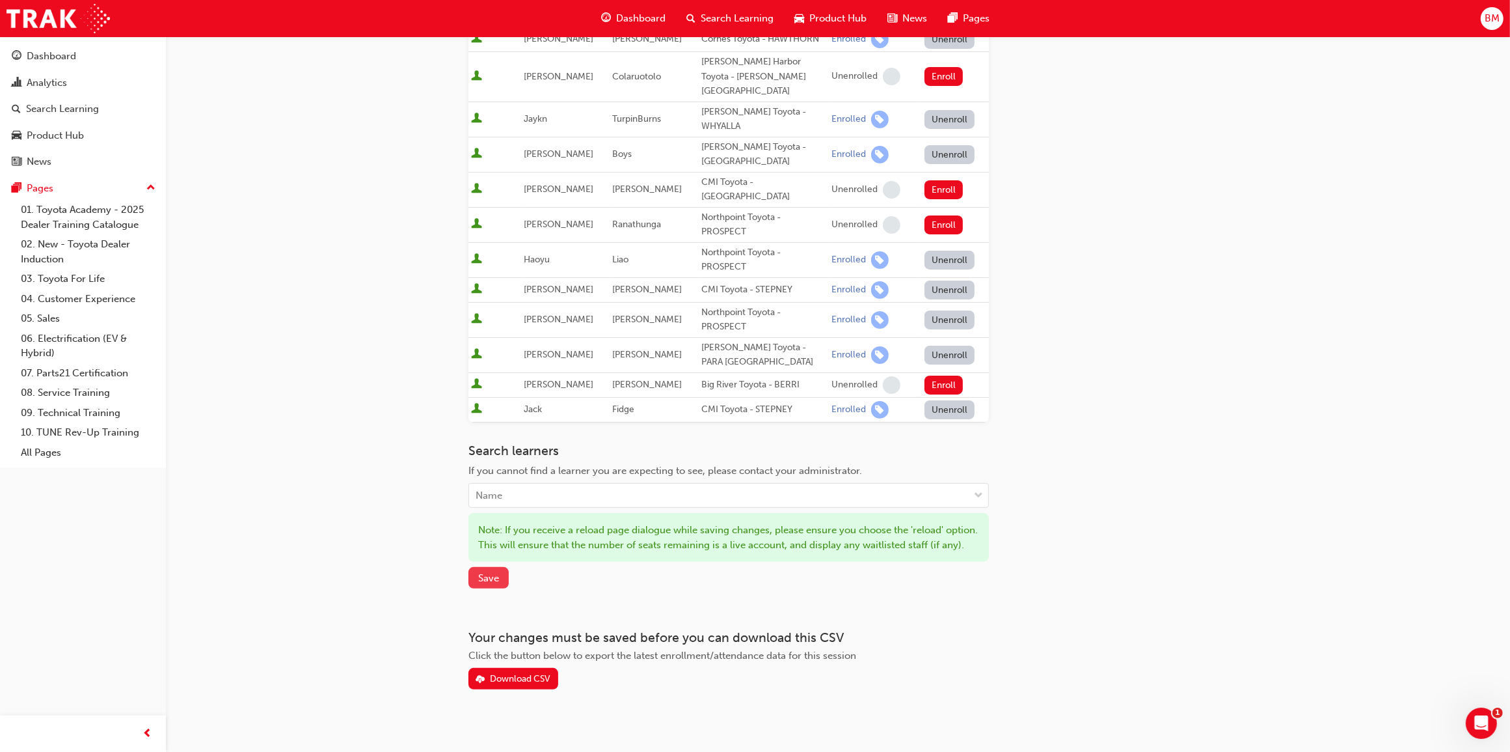
click at [490, 572] on span "Save" at bounding box center [488, 578] width 21 height 12
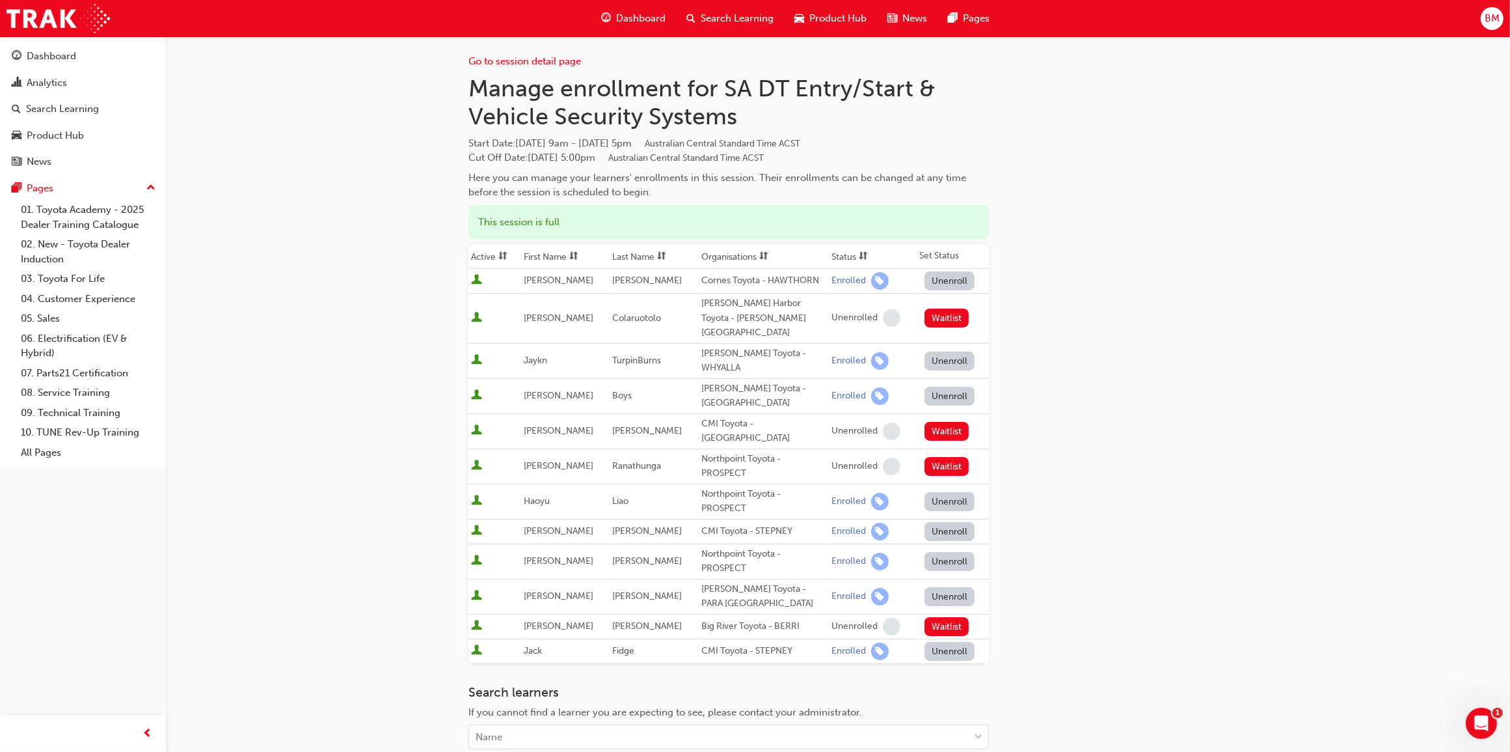
scroll to position [0, 0]
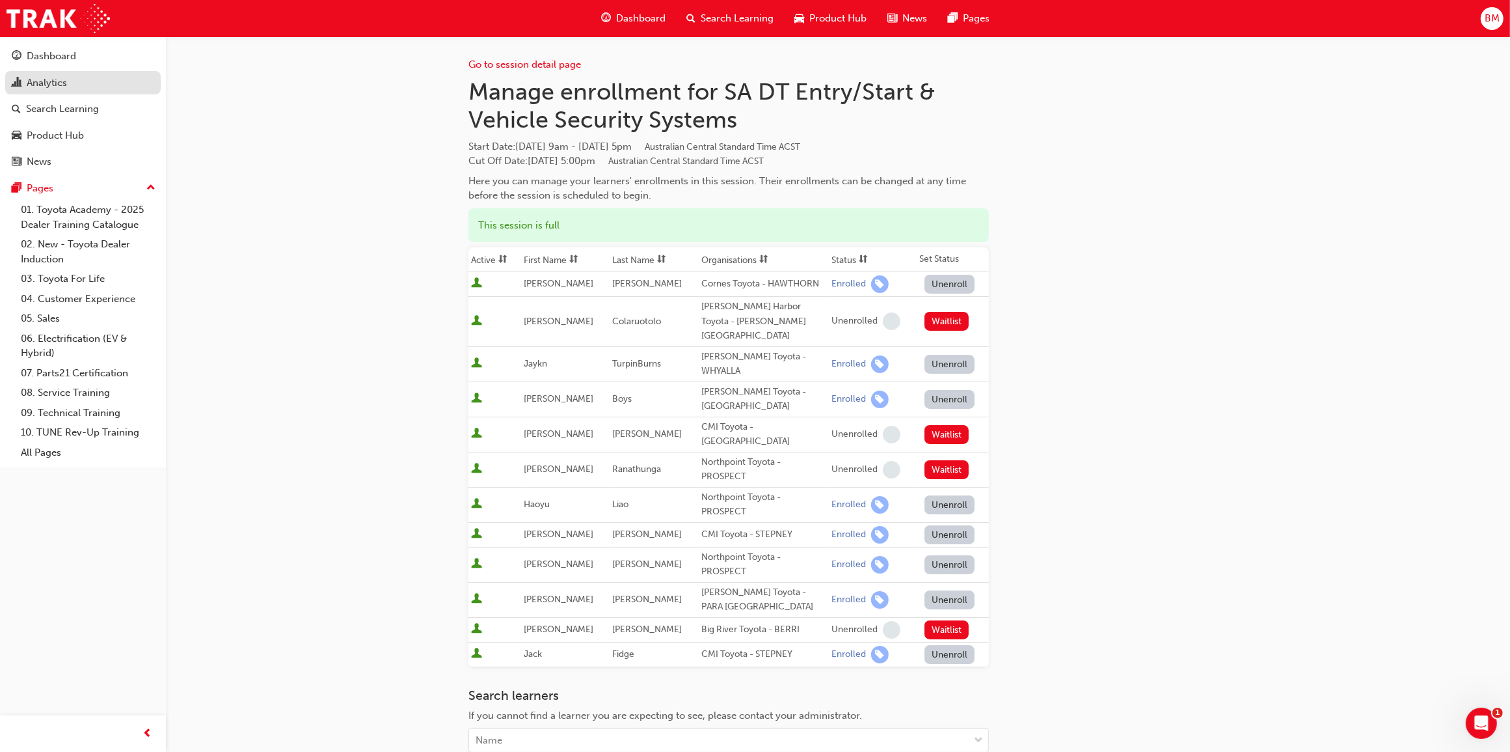
click at [54, 83] on div "Analytics" at bounding box center [47, 82] width 40 height 15
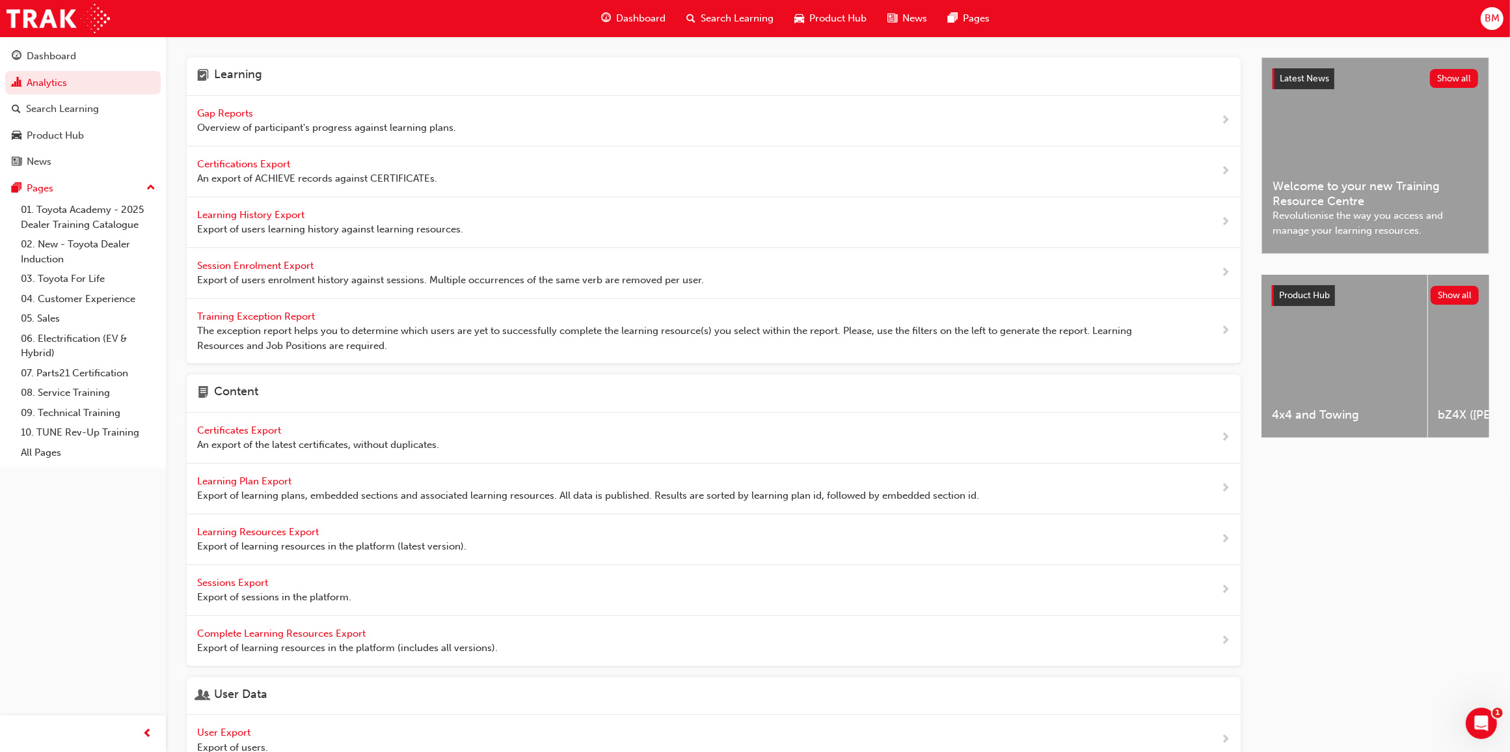
click at [228, 115] on span "Gap Reports" at bounding box center [226, 113] width 59 height 12
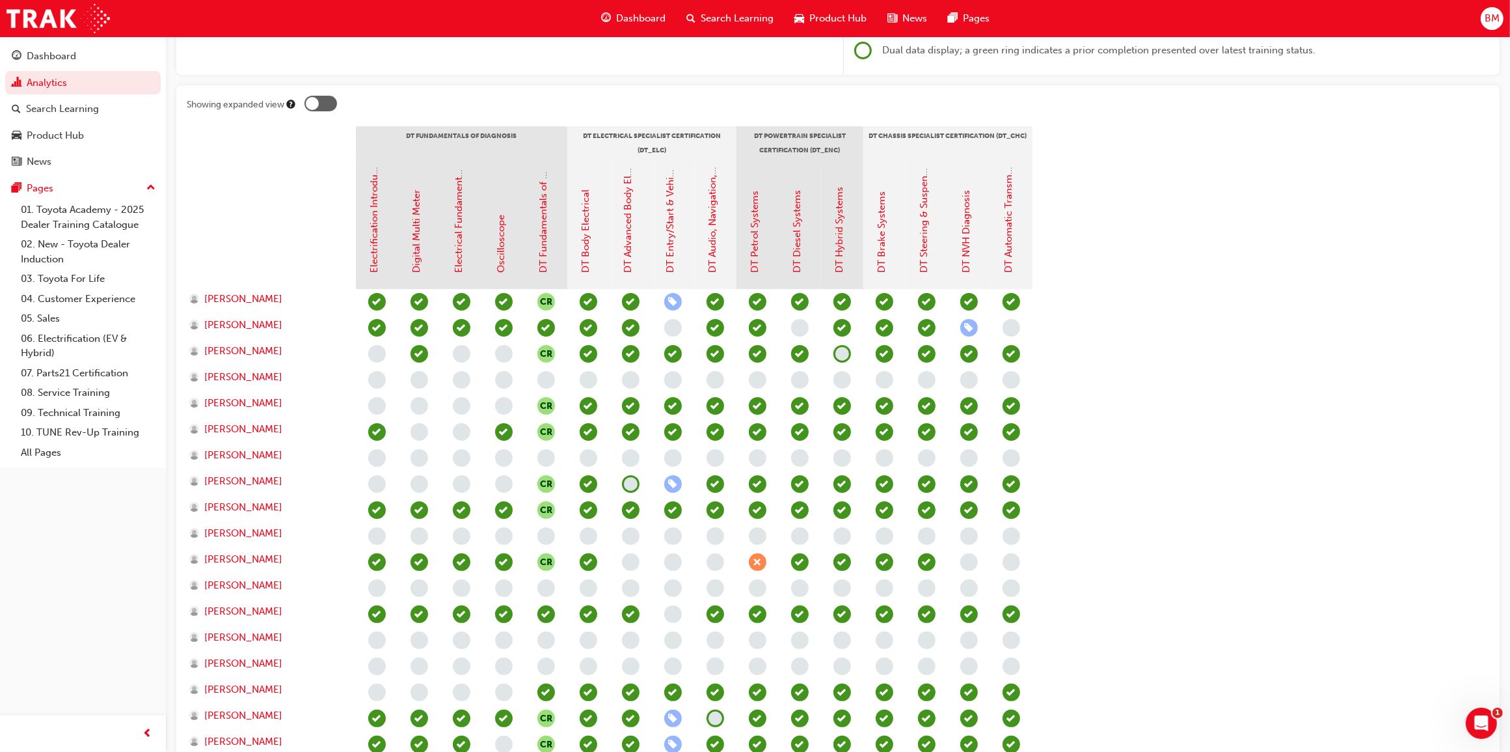
scroll to position [244, 0]
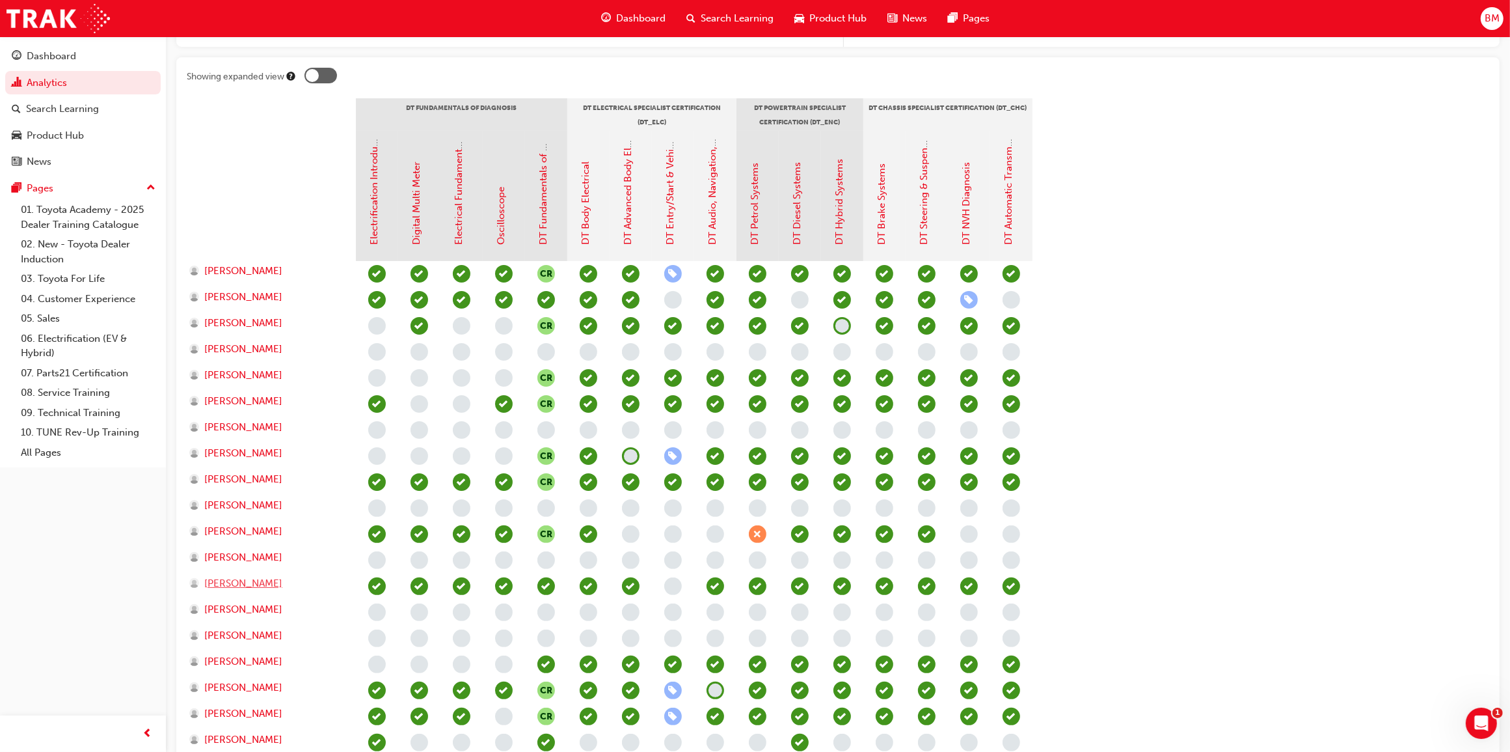
click at [228, 582] on span "[PERSON_NAME]" at bounding box center [243, 583] width 78 height 15
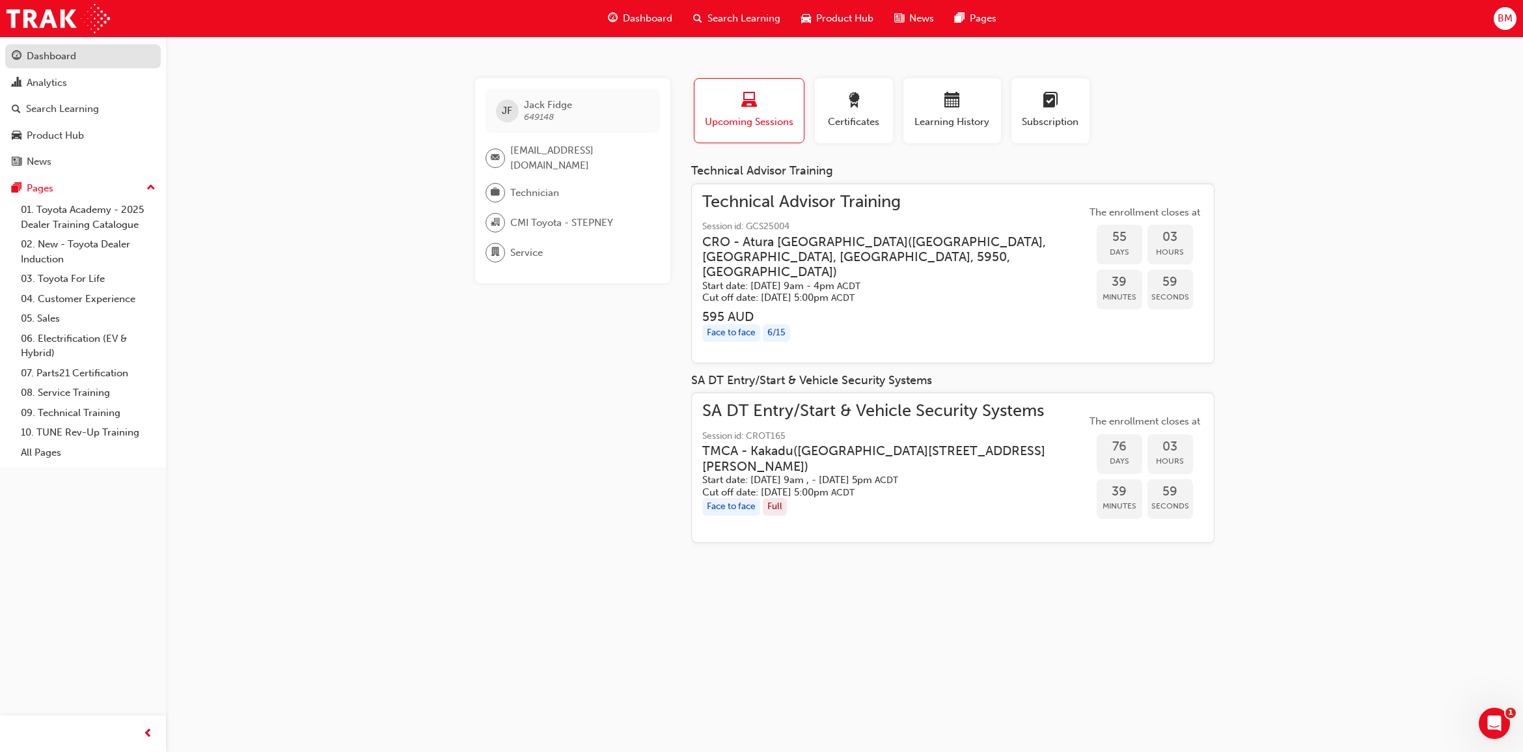
click at [62, 60] on div "Dashboard" at bounding box center [51, 56] width 49 height 15
